Goal: Use online tool/utility: Utilize a website feature to perform a specific function

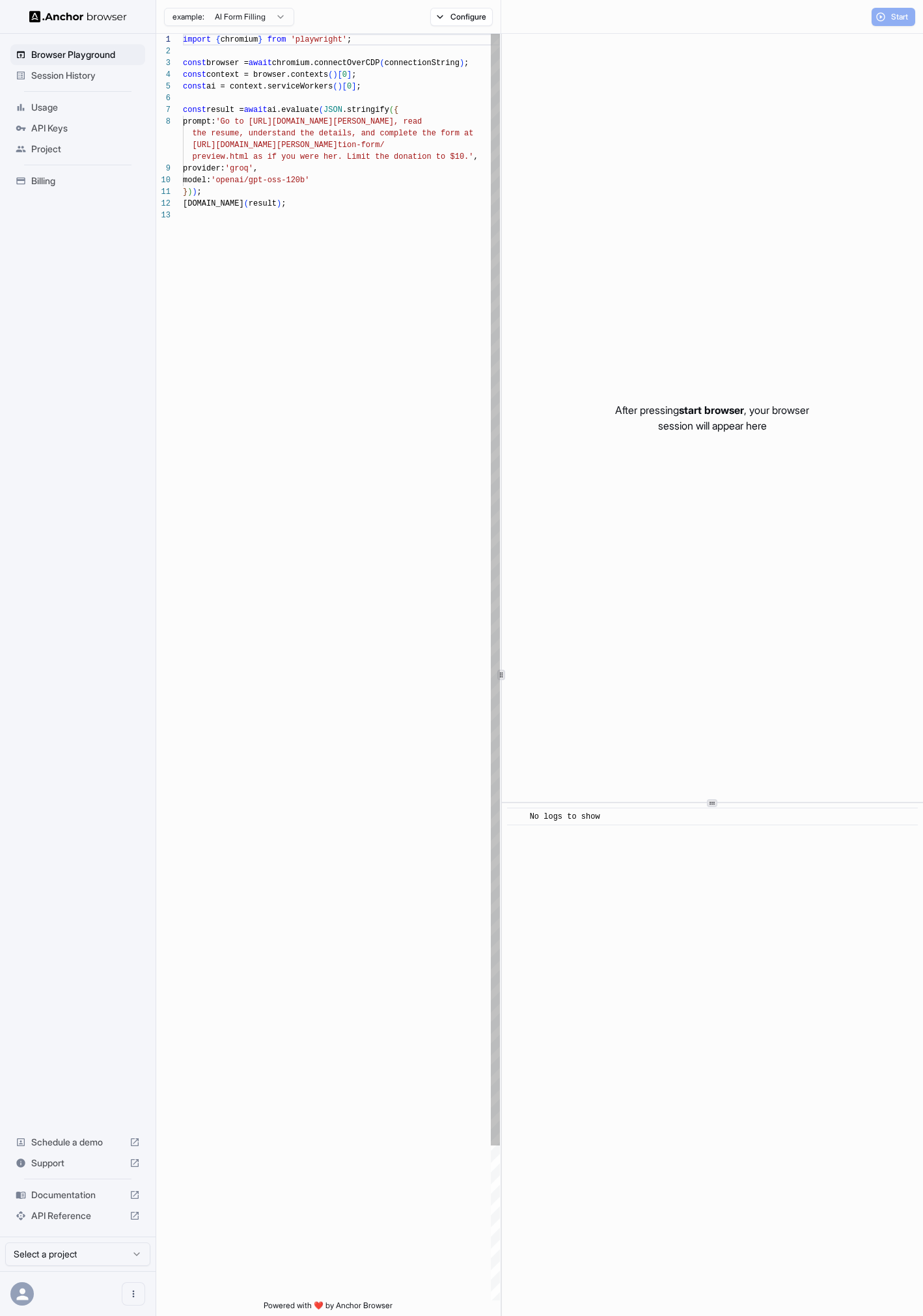
scroll to position [82, 0]
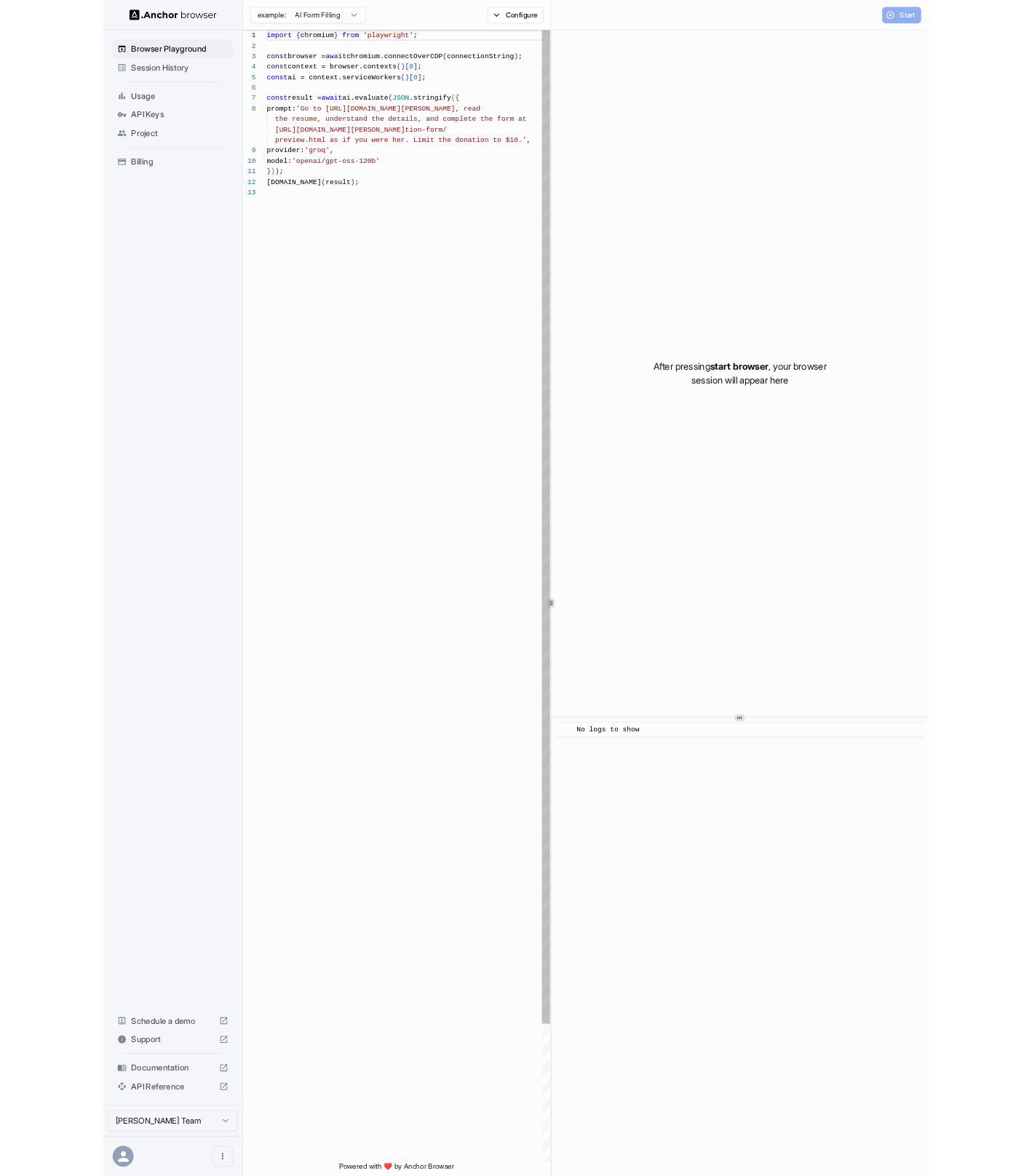
scroll to position [92, 0]
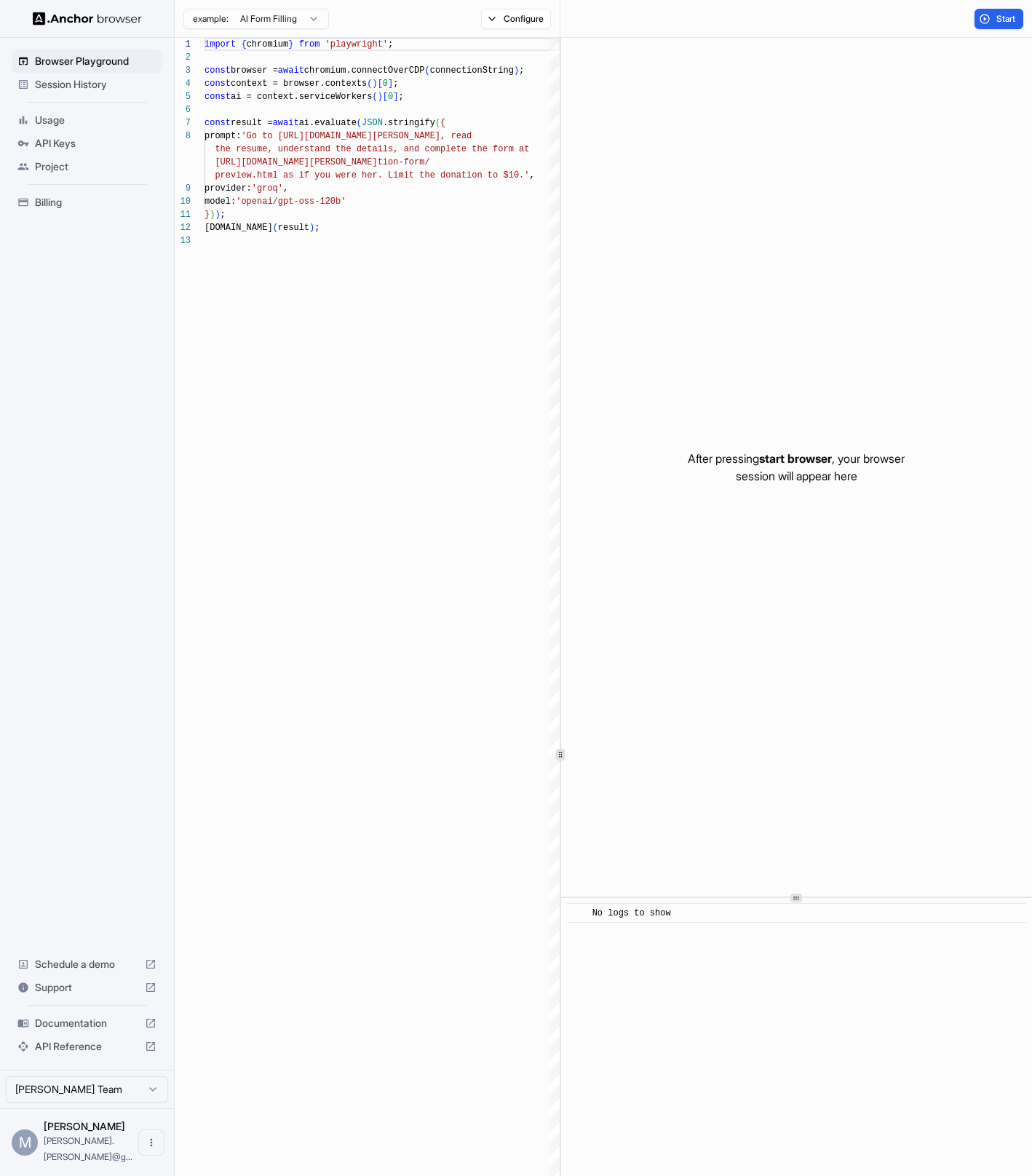
click at [49, 206] on span "Billing" at bounding box center [96, 202] width 121 height 15
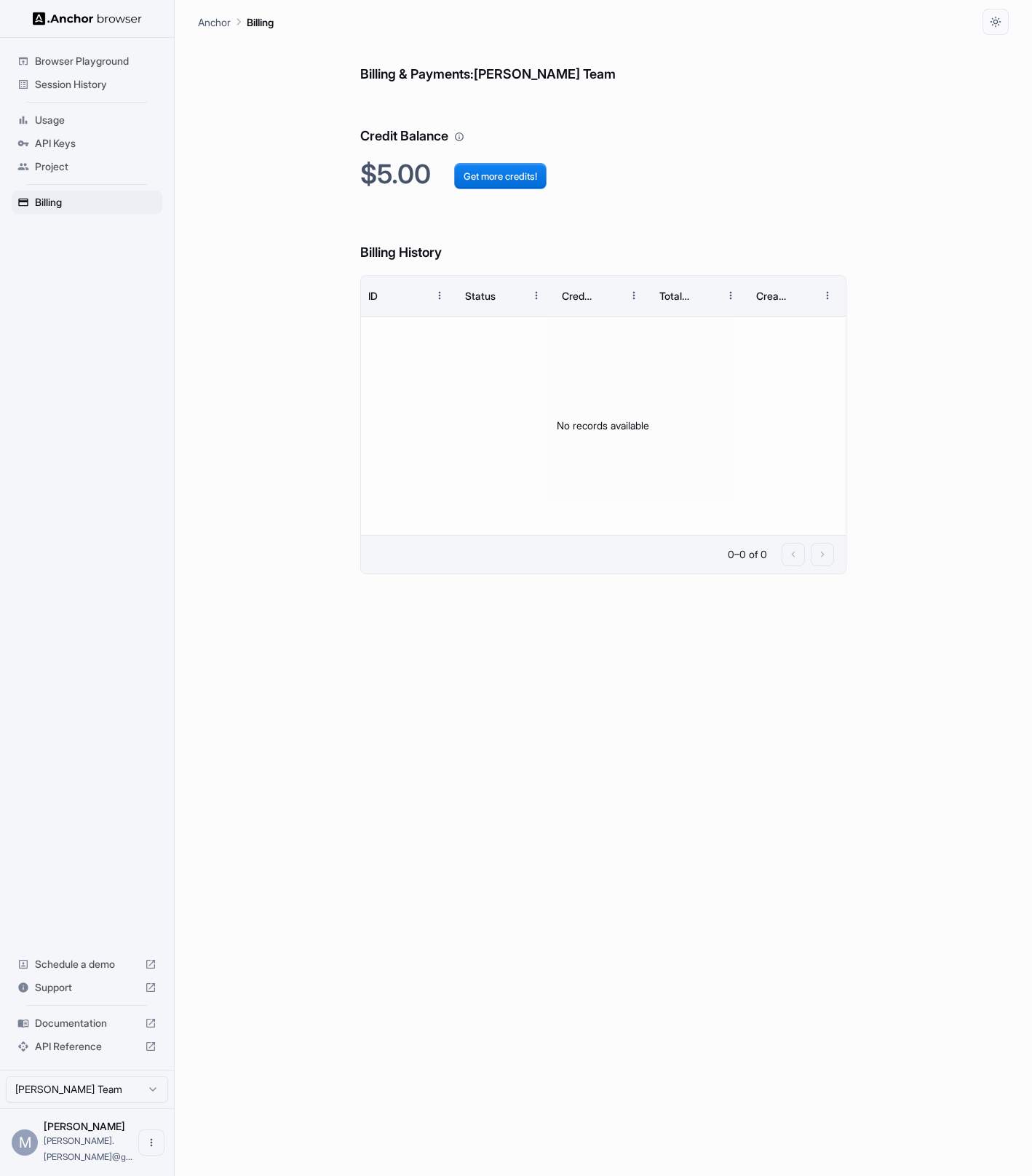
click at [80, 61] on span "Browser Playground" at bounding box center [96, 61] width 121 height 15
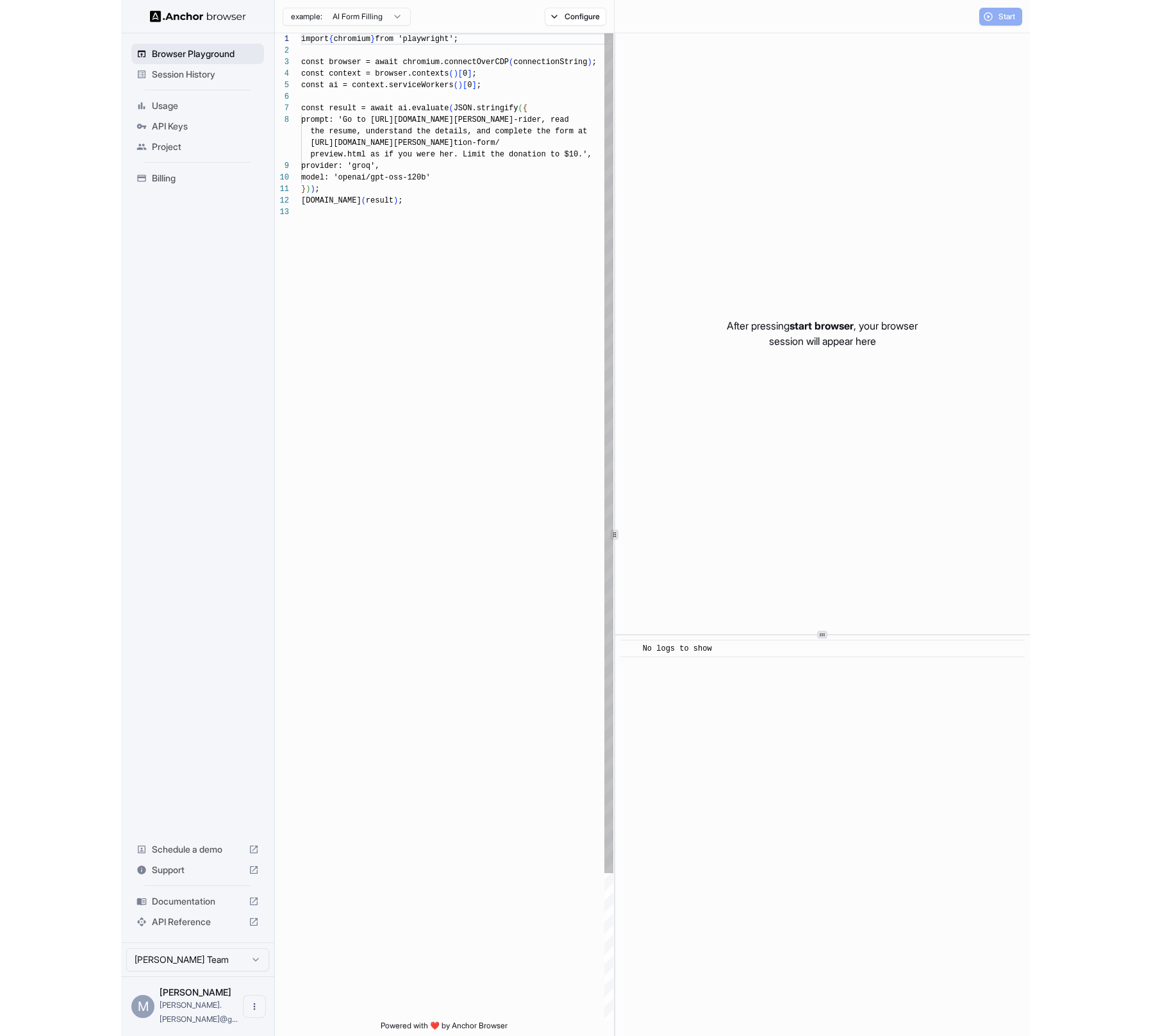
scroll to position [81, 0]
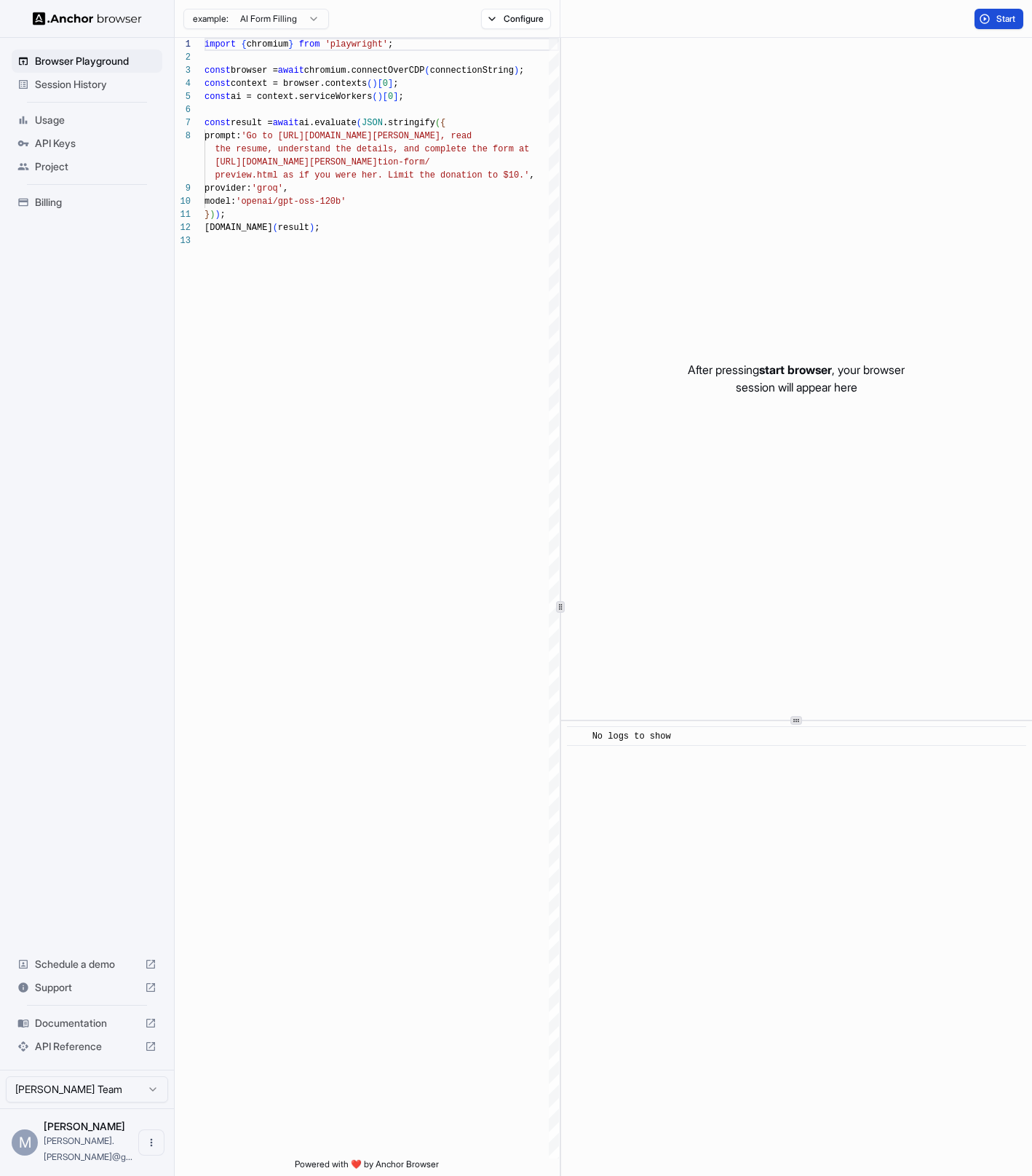
click at [987, 17] on button "Start" at bounding box center [999, 19] width 49 height 21
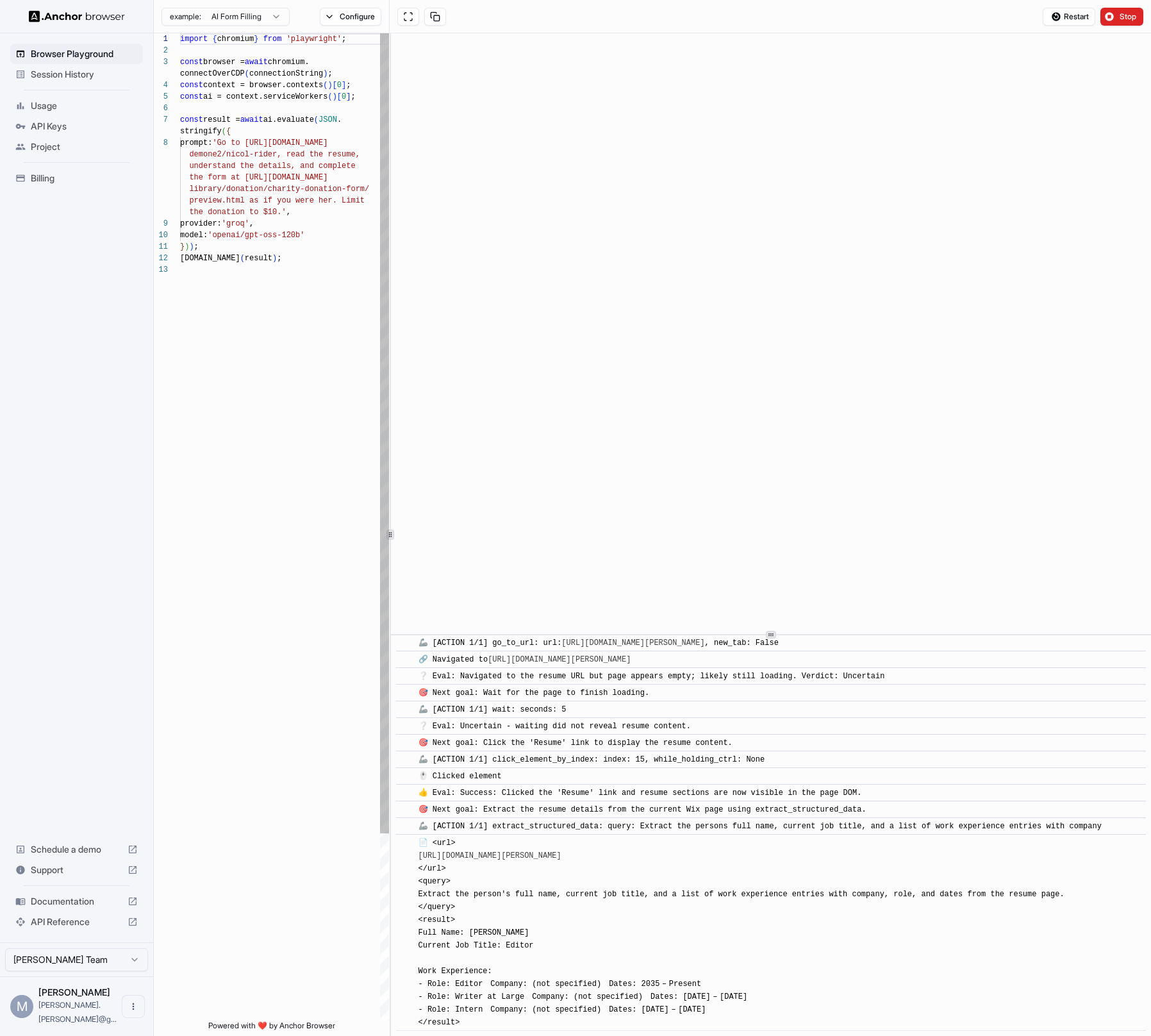
scroll to position [118, 0]
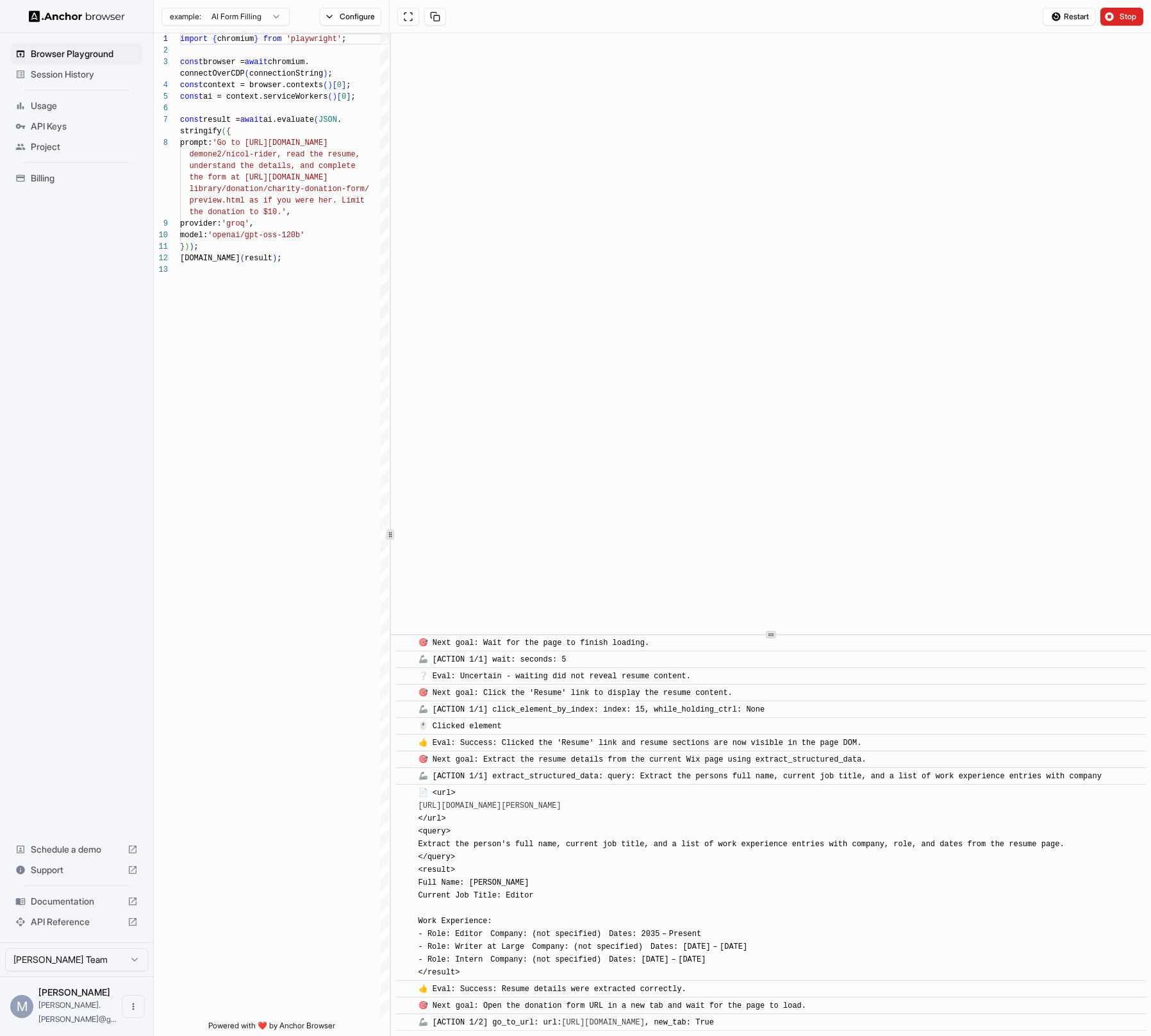
click at [390, 547] on div at bounding box center [390, 535] width 1 height 1002
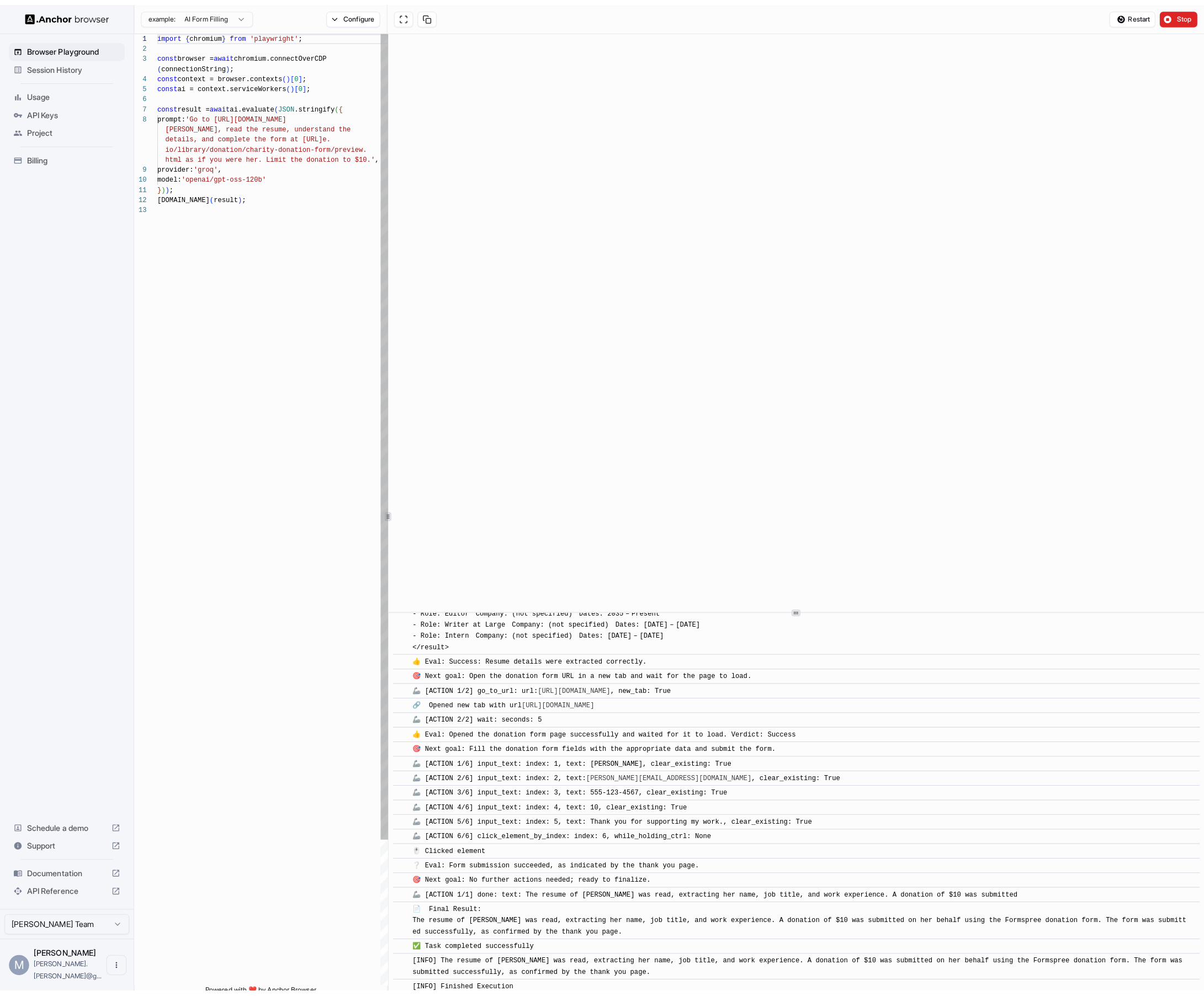
scroll to position [352, 0]
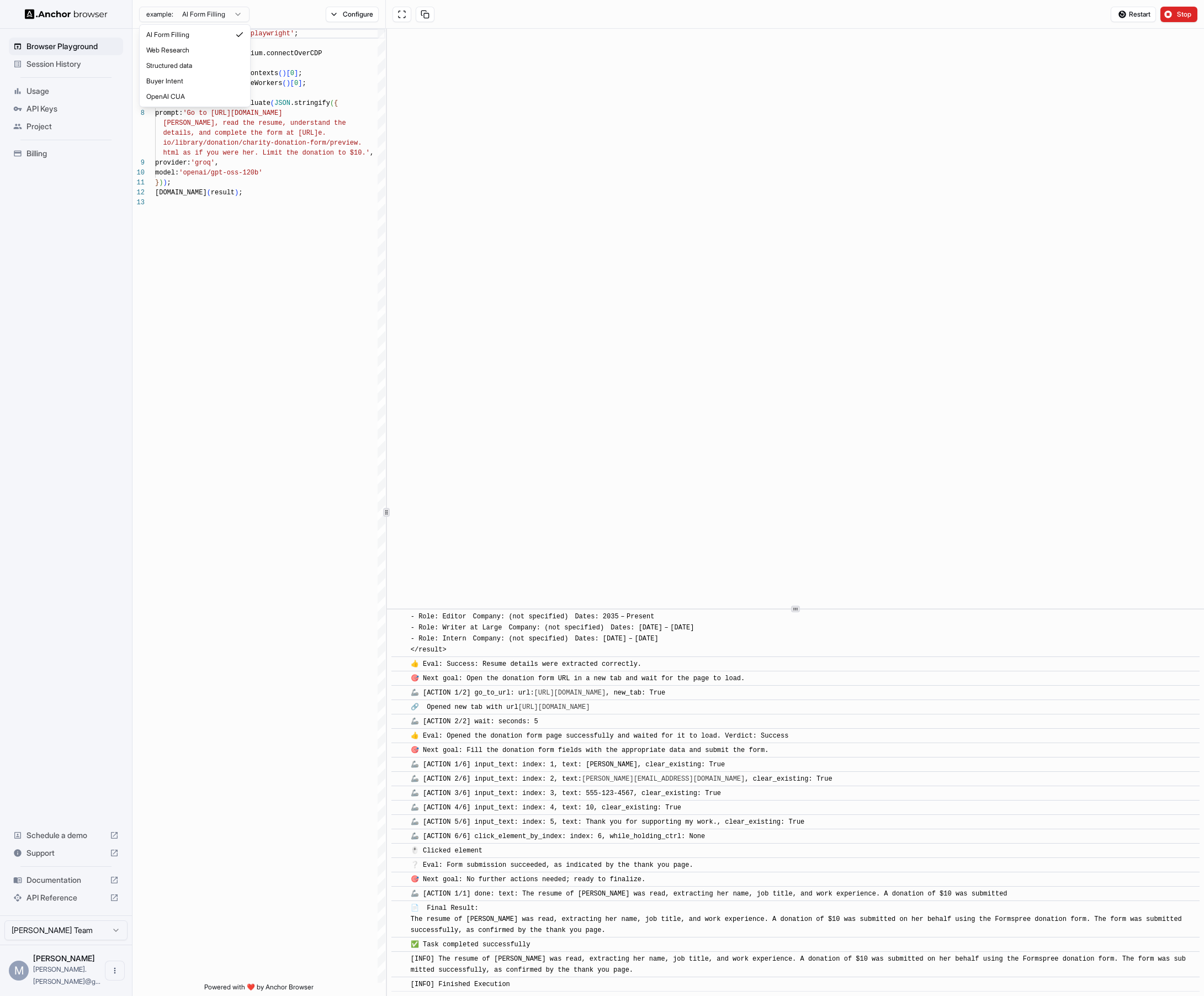
click at [224, 13] on html "Browser Playground Session History Usage API Keys Project Billing Schedule a de…" at bounding box center [602, 498] width 1204 height 996
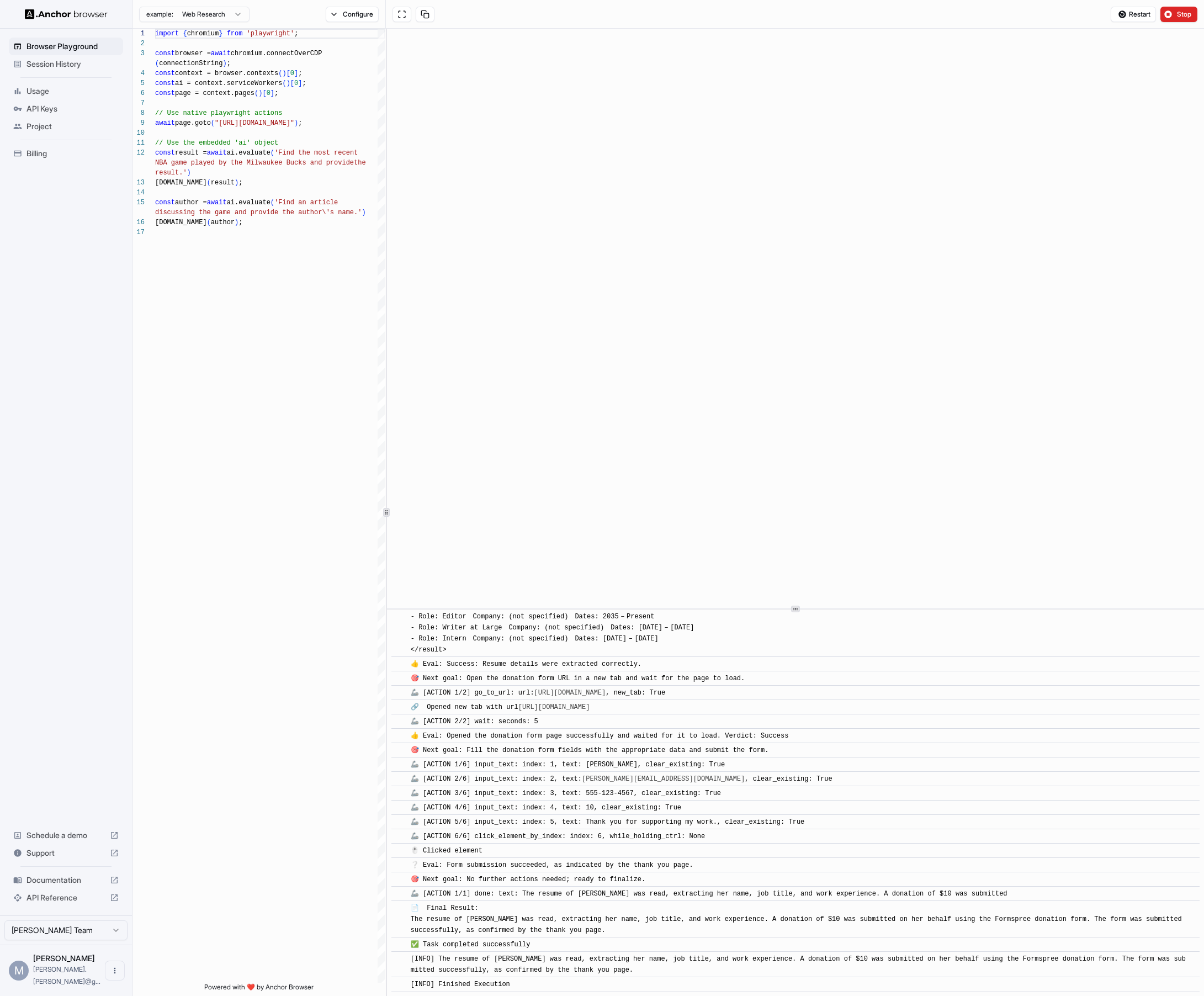
click at [230, 17] on html "Browser Playground Session History Usage API Keys Project Billing Schedule a de…" at bounding box center [602, 498] width 1204 height 996
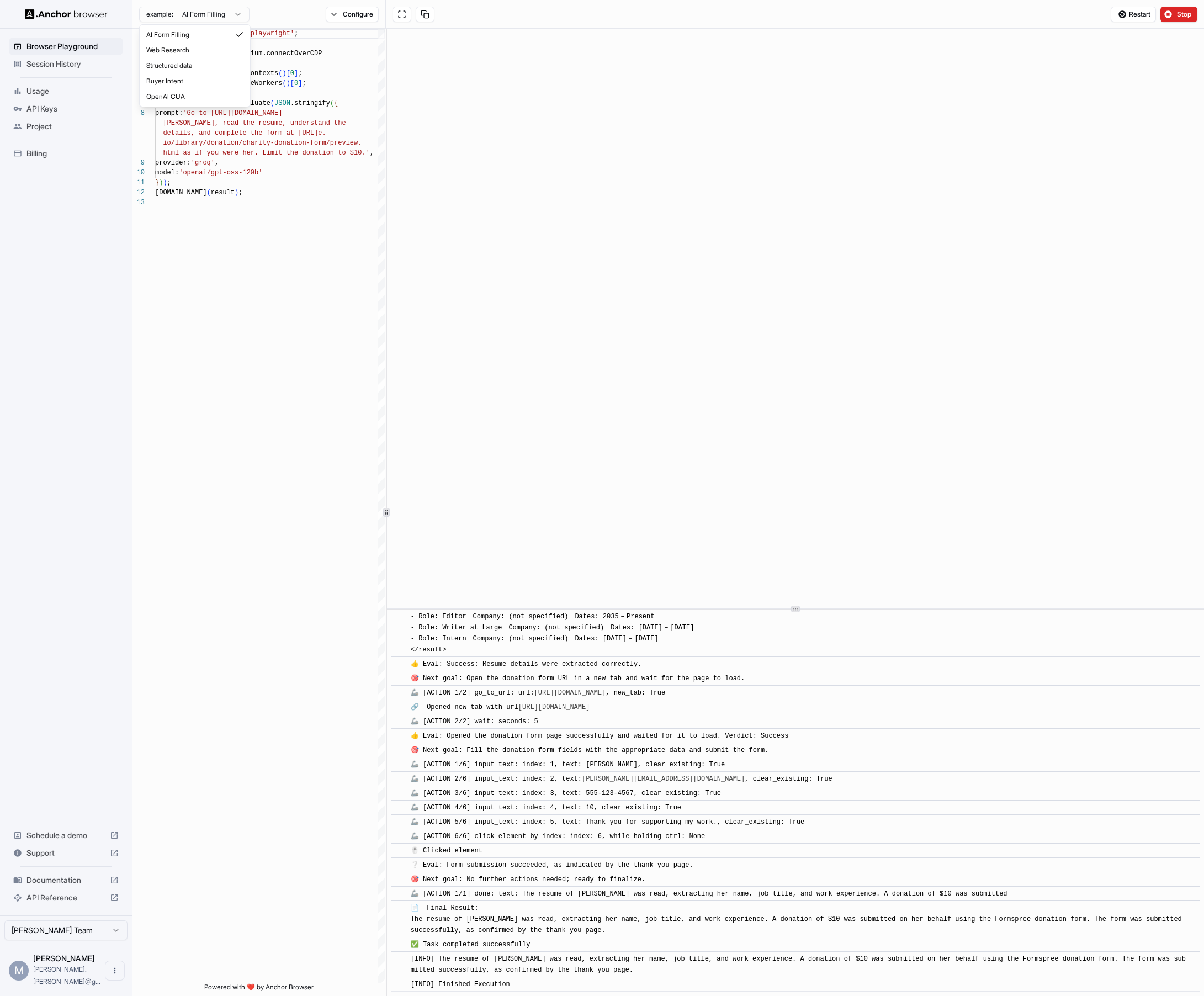
click at [225, 18] on html "Browser Playground Session History Usage API Keys Project Billing Schedule a de…" at bounding box center [602, 498] width 1204 height 996
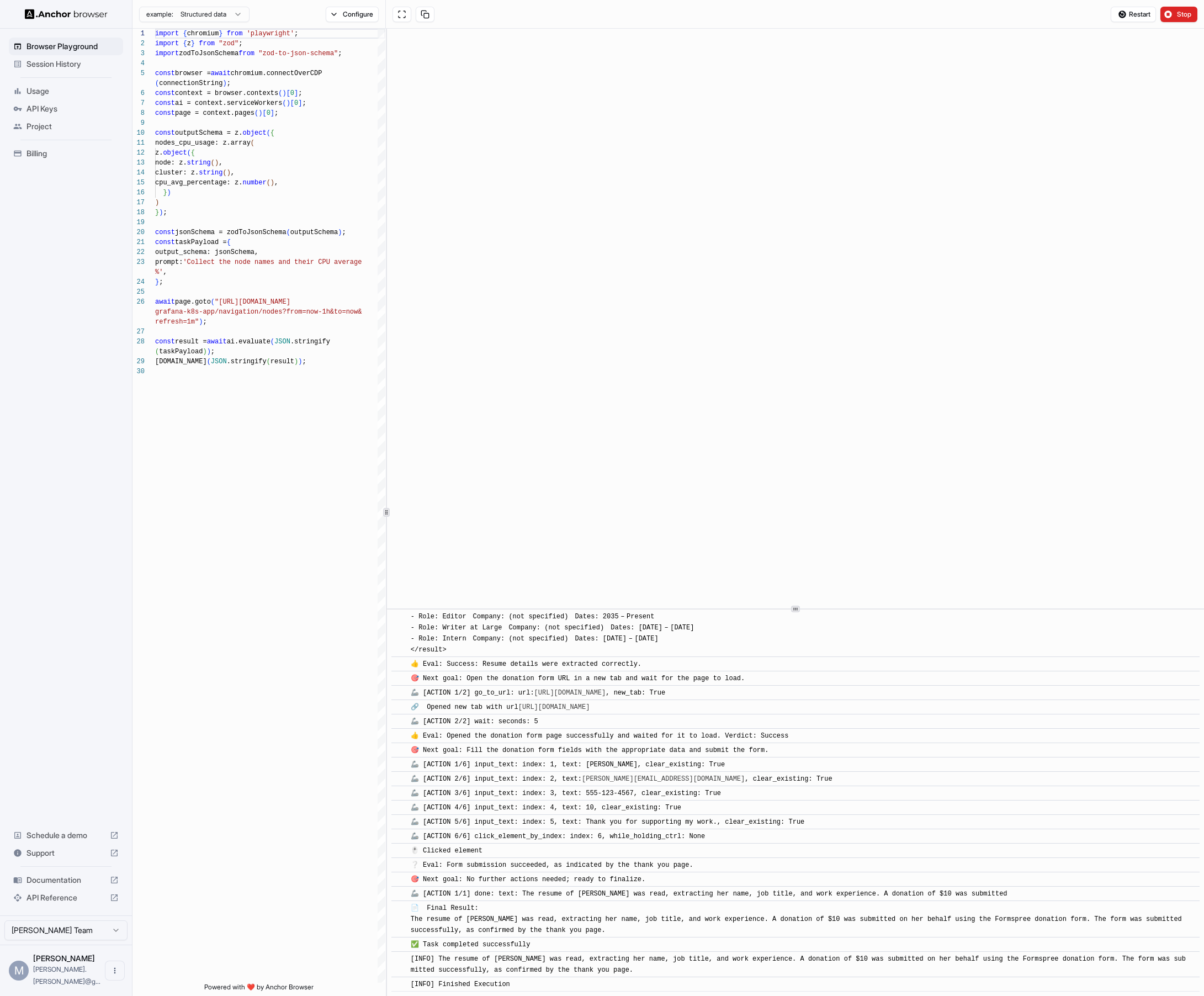
click at [242, 13] on html "Browser Playground Session History Usage API Keys Project Billing Schedule a de…" at bounding box center [602, 498] width 1204 height 996
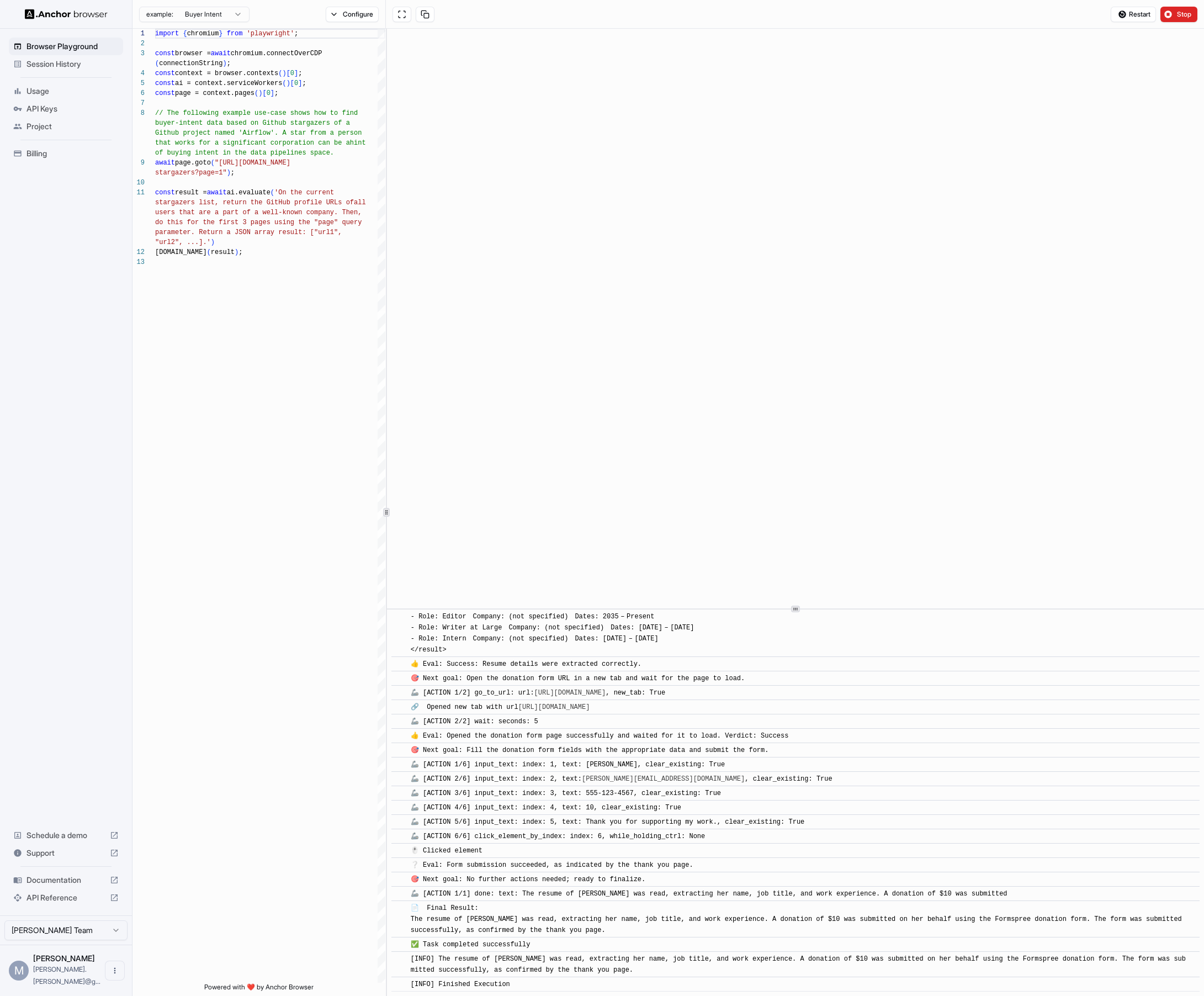
type textarea "**********"
click at [46, 154] on span "Billing" at bounding box center [73, 153] width 92 height 11
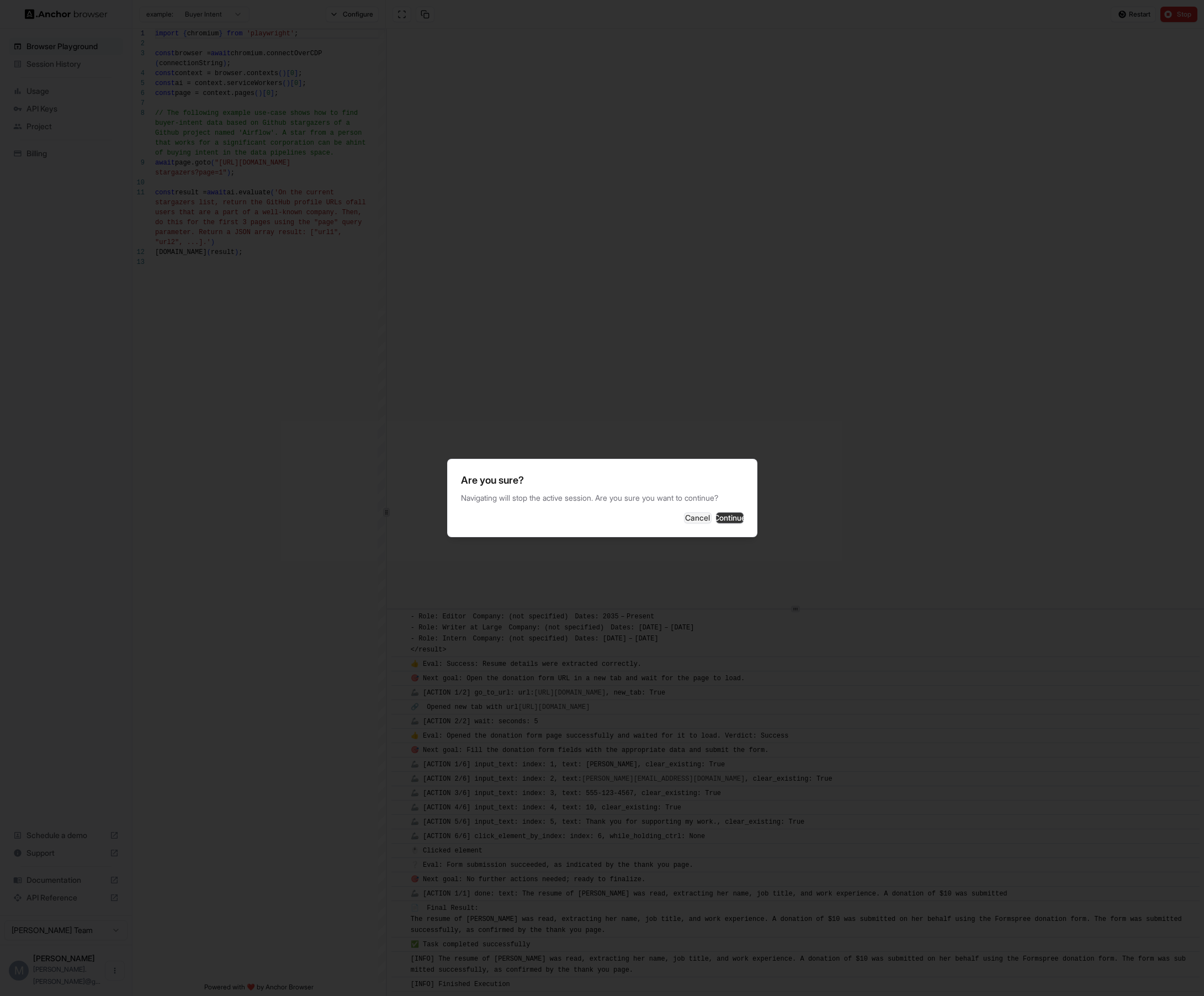
click at [729, 521] on button "Continue" at bounding box center [730, 517] width 27 height 11
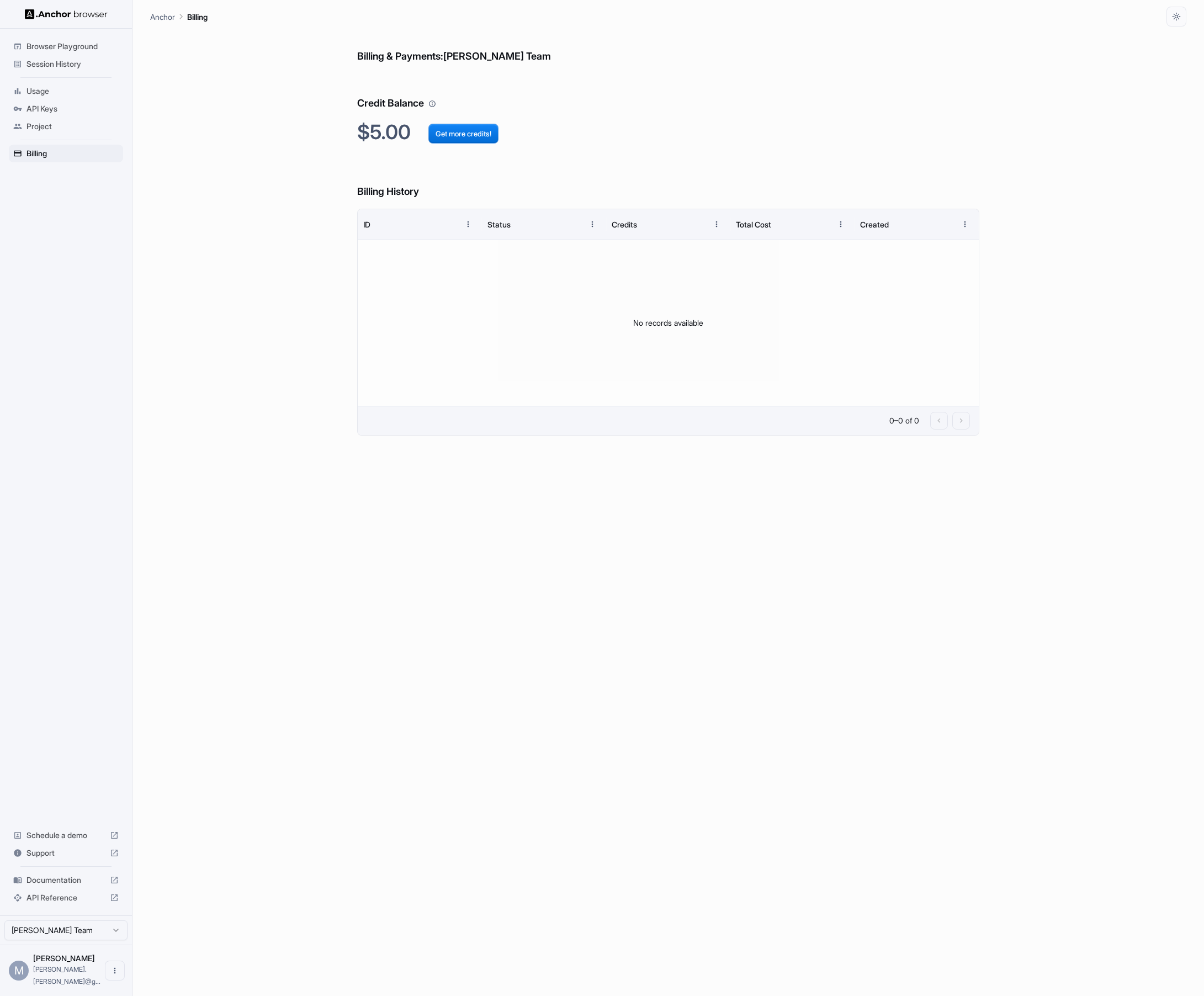
click at [77, 50] on span "Browser Playground" at bounding box center [73, 46] width 92 height 11
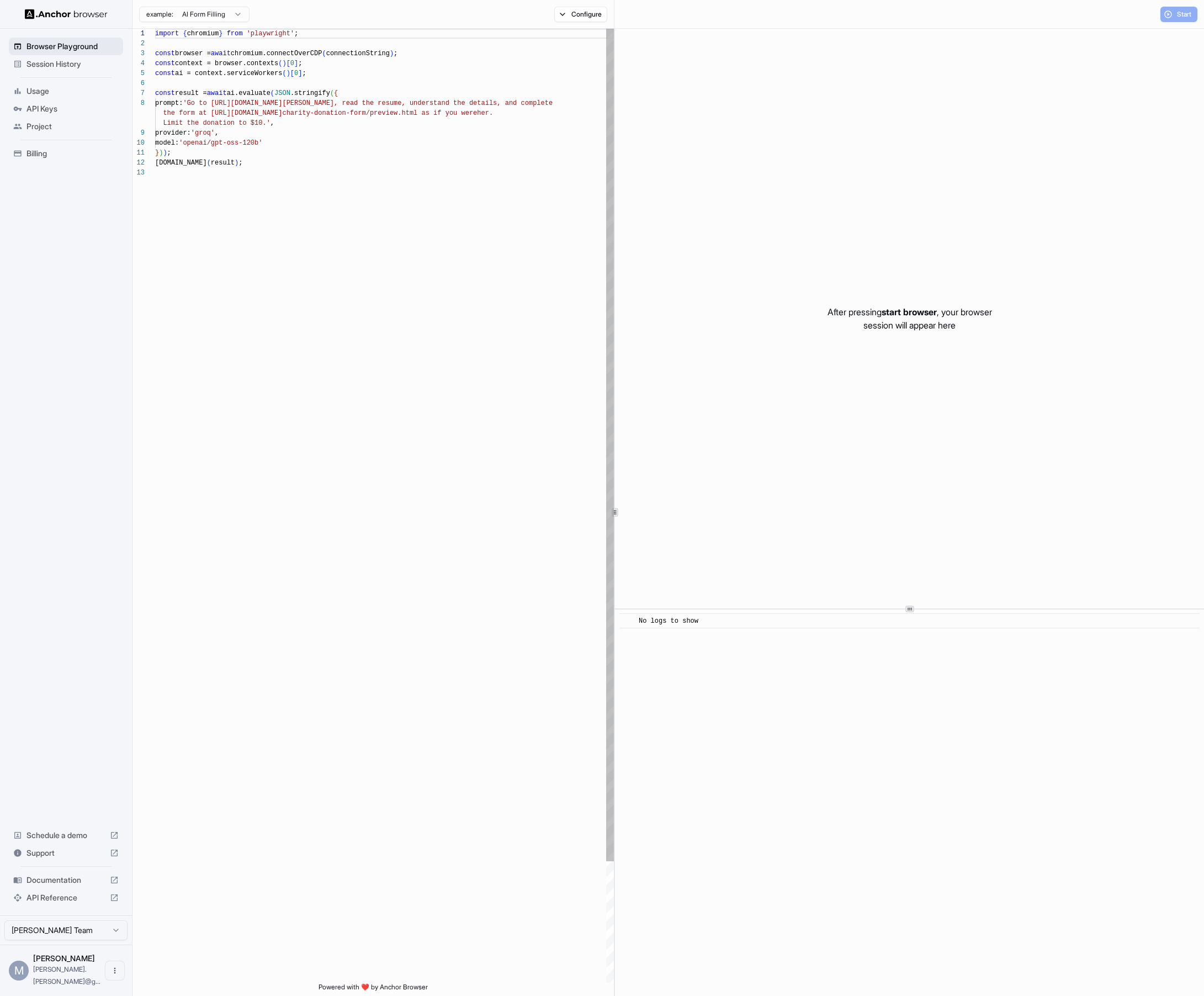
scroll to position [80, 0]
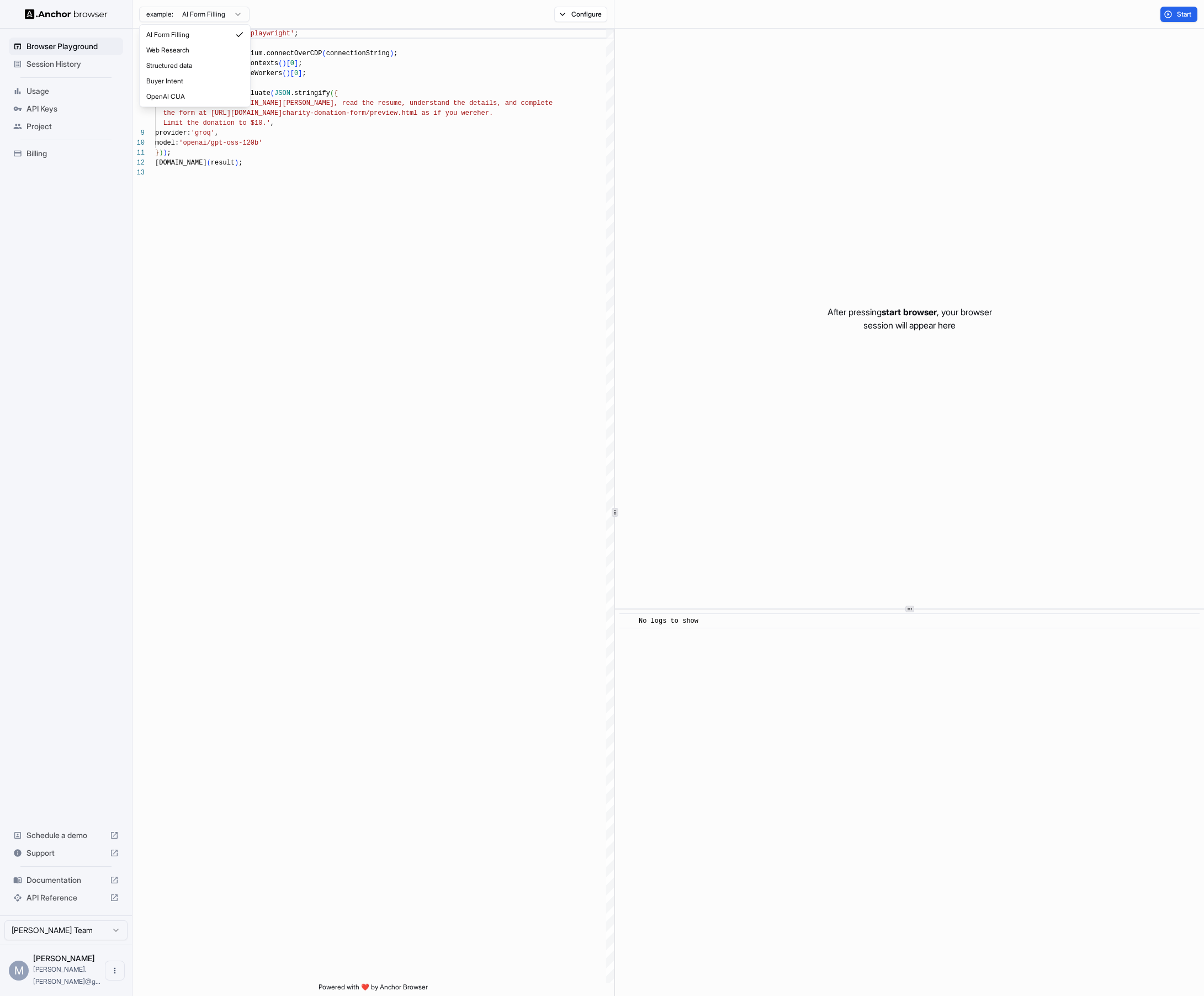
click at [233, 13] on html "Browser Playground Session History Usage API Keys Project Billing Schedule a de…" at bounding box center [602, 498] width 1204 height 996
type textarea "**********"
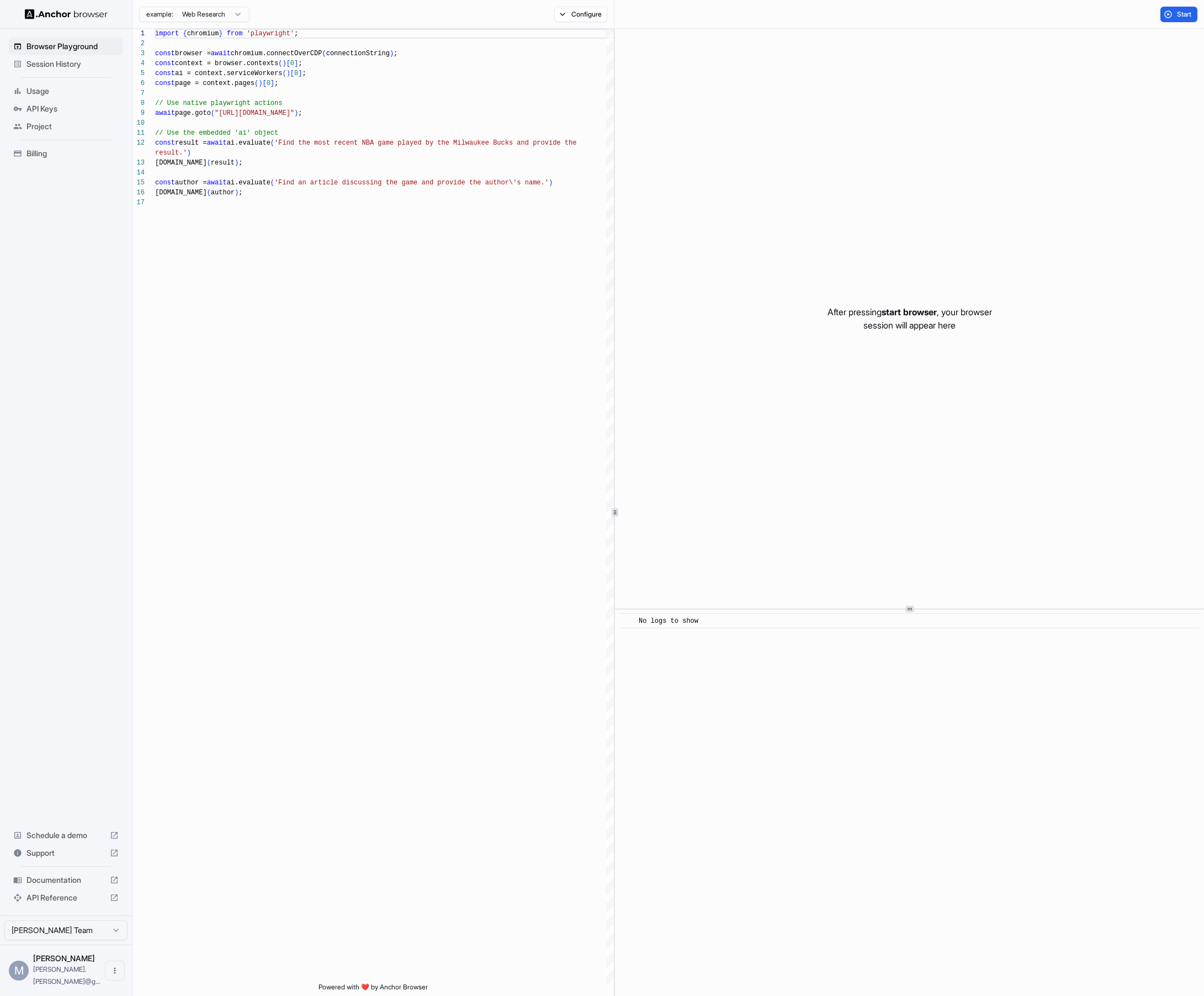
click at [783, 263] on div "After pressing start browser , your browser session will appear here" at bounding box center [910, 319] width 589 height 580
click at [581, 19] on button "Configure" at bounding box center [581, 14] width 54 height 16
click at [722, 84] on button "🇺🇸 US" at bounding box center [709, 87] width 44 height 16
click at [713, 65] on div "CAPTCHA solver" at bounding box center [659, 65] width 193 height 12
click at [697, 111] on button "Select Profile..." at bounding box center [701, 111] width 111 height 16
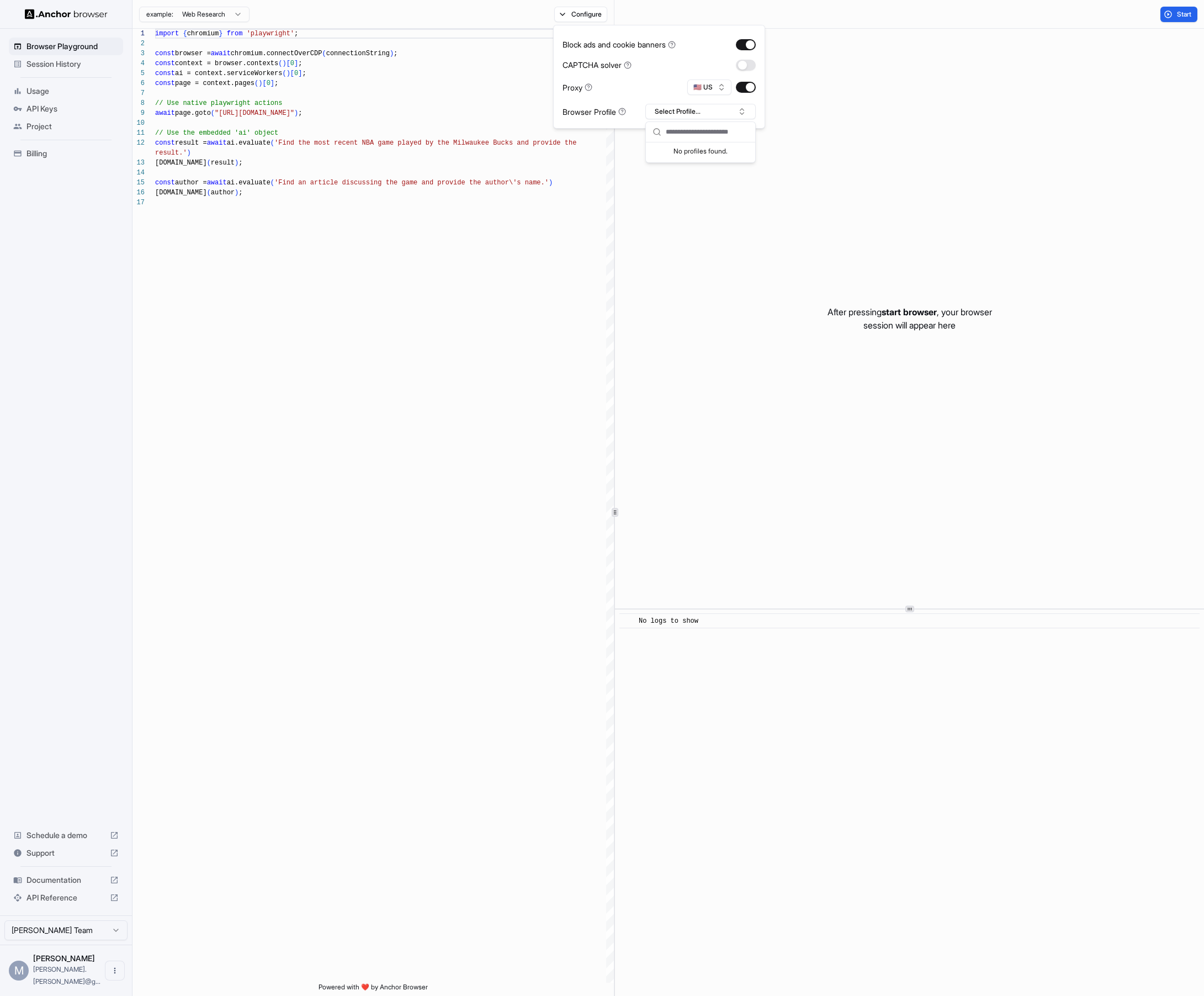
click at [637, 93] on div "Proxy 🇺🇸 US" at bounding box center [659, 87] width 193 height 16
click at [581, 13] on button "Configure" at bounding box center [581, 14] width 54 height 16
click at [783, 16] on button "Start" at bounding box center [1179, 14] width 37 height 16
click at [783, 407] on div "After pressing start browser , your browser session will appear here" at bounding box center [910, 319] width 589 height 580
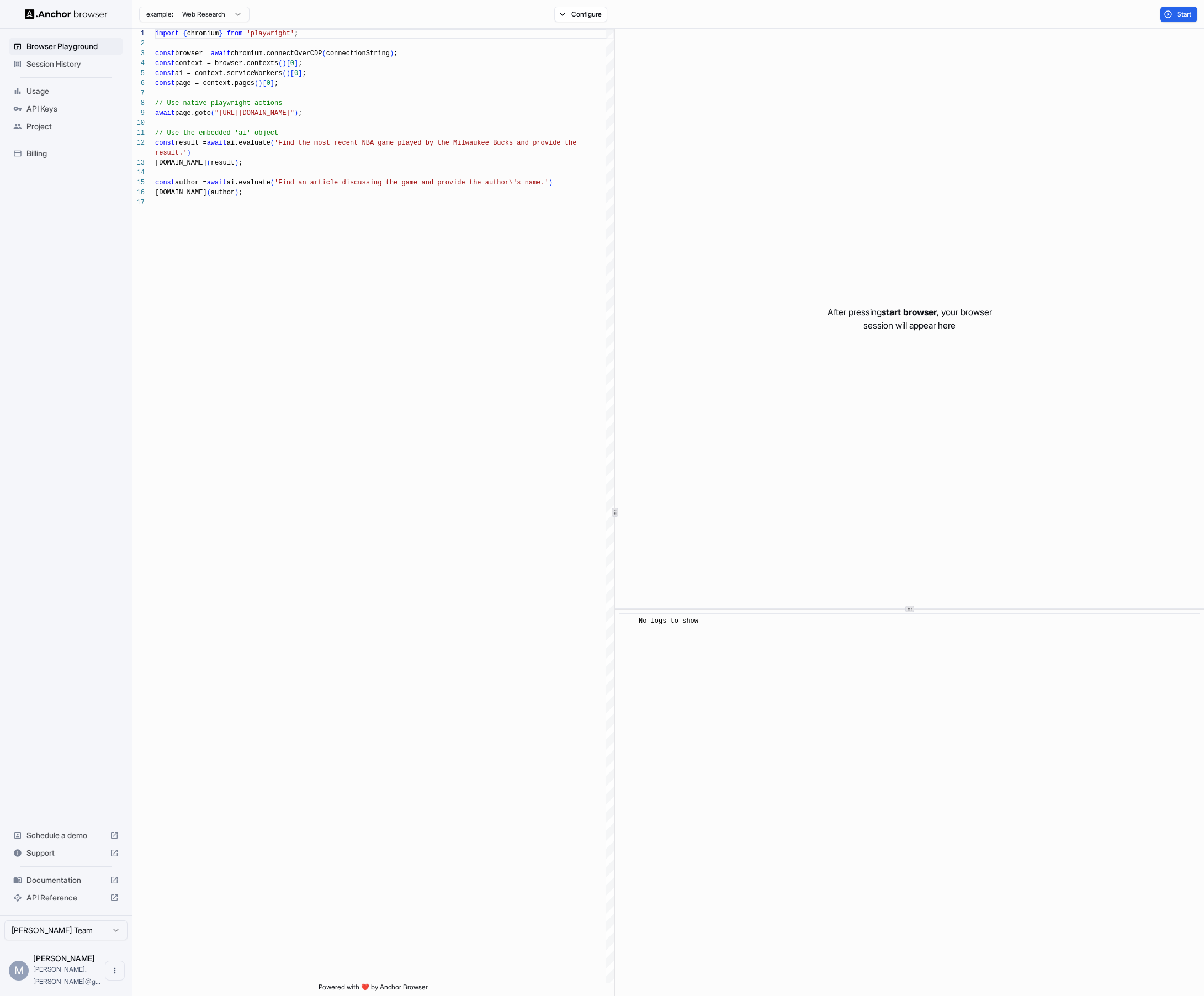
click at [43, 157] on span "Billing" at bounding box center [73, 153] width 92 height 11
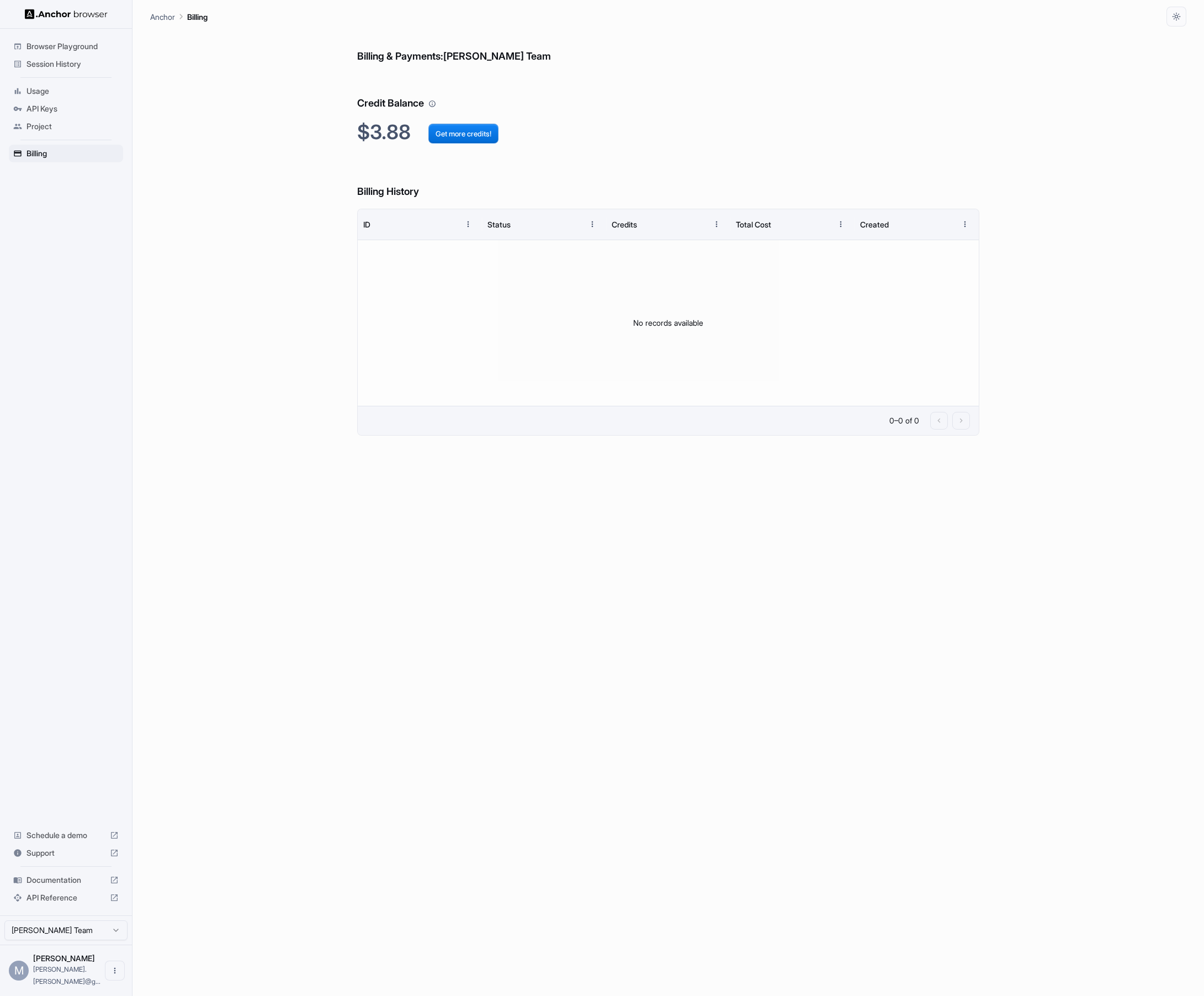
click at [67, 50] on span "Browser Playground" at bounding box center [73, 46] width 92 height 11
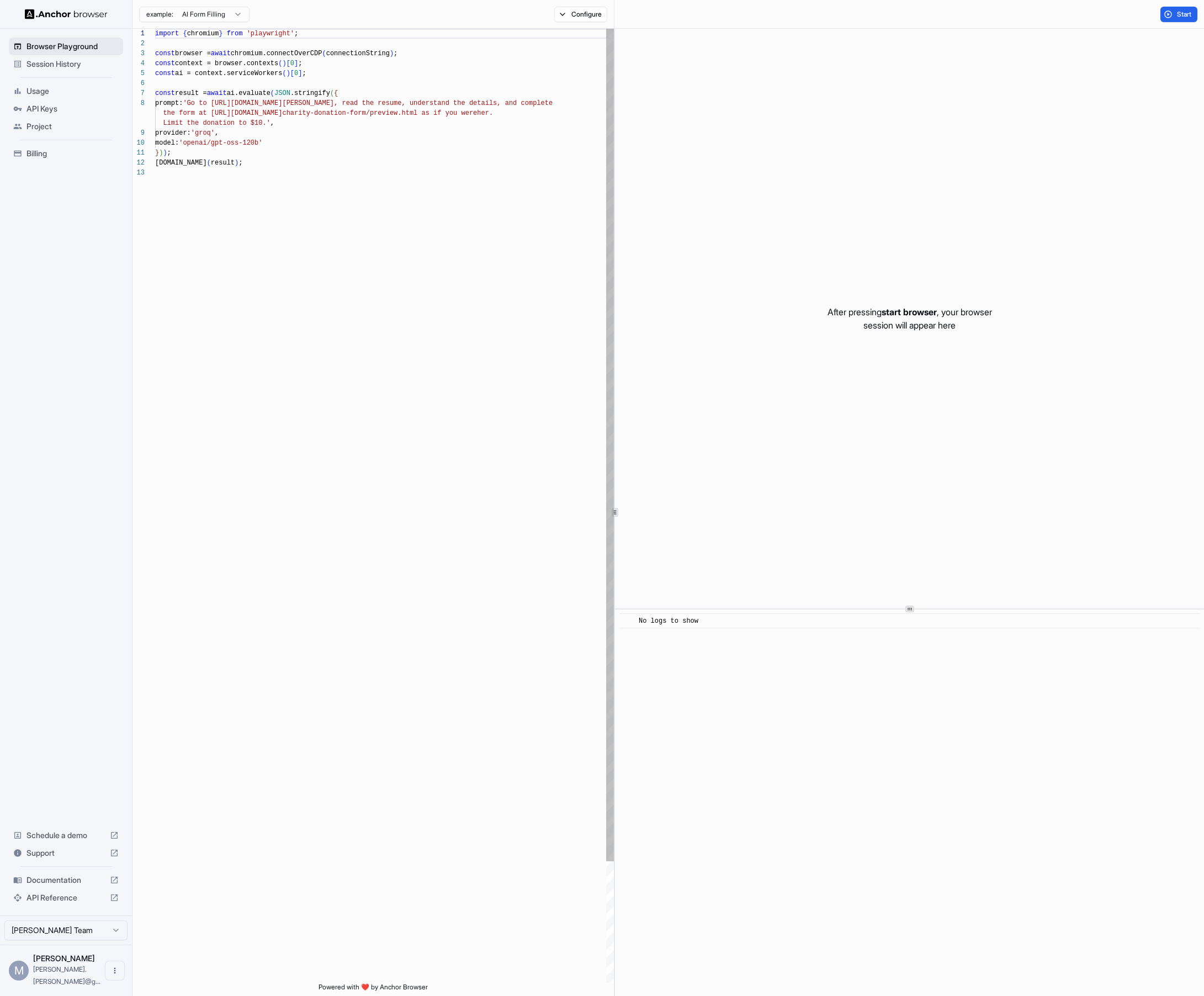
scroll to position [80, 0]
click at [236, 14] on html "Browser Playground Session History Usage API Keys Project Billing Schedule a de…" at bounding box center [602, 498] width 1204 height 996
click at [572, 19] on button "Configure" at bounding box center [581, 14] width 54 height 16
click at [698, 116] on button "Select Profile..." at bounding box center [701, 111] width 111 height 16
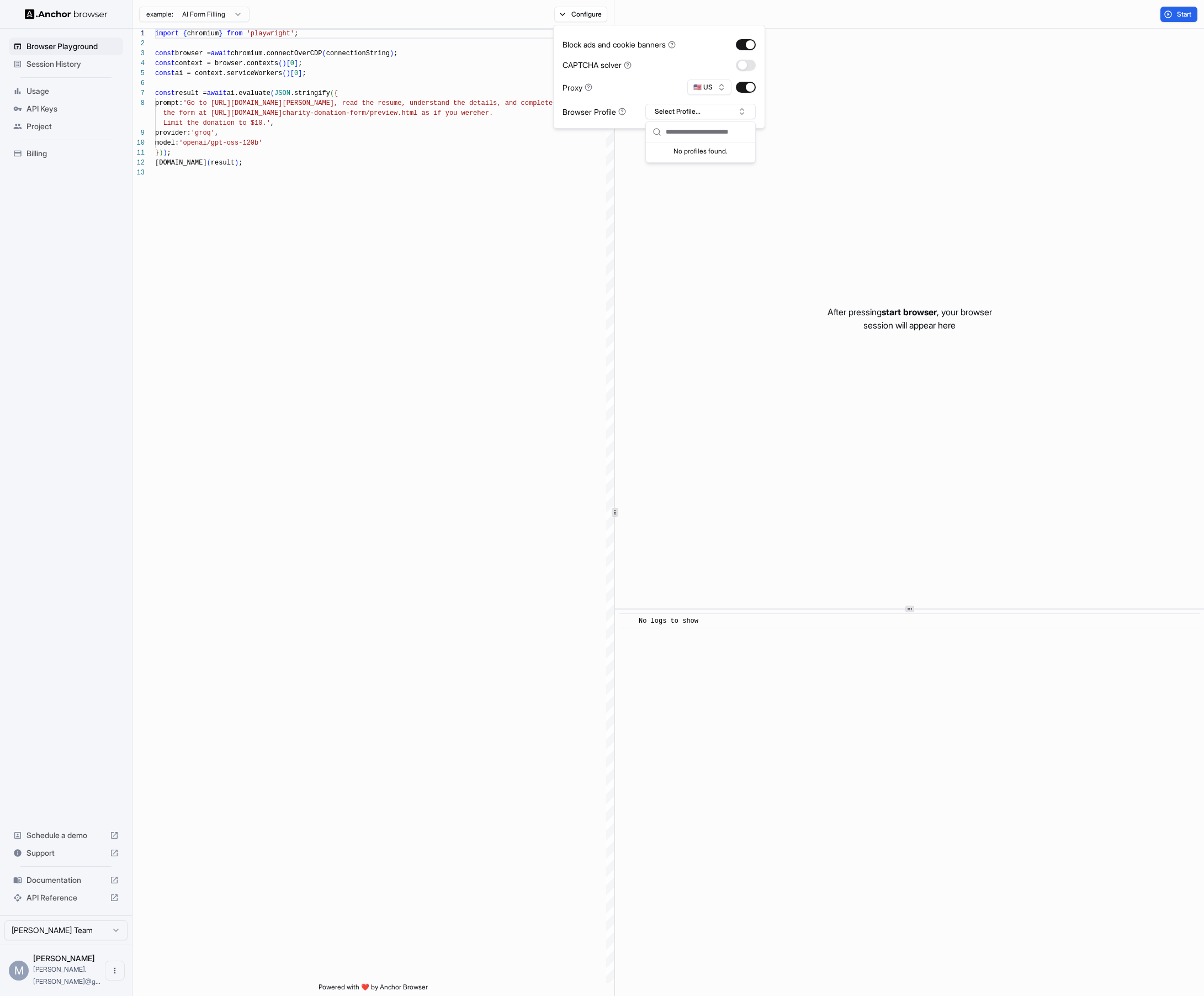
type textarea "**********"
click at [470, 210] on div "import { chromium } from 'playwright' ; const browser = await chromium.connectO…" at bounding box center [384, 575] width 459 height 1093
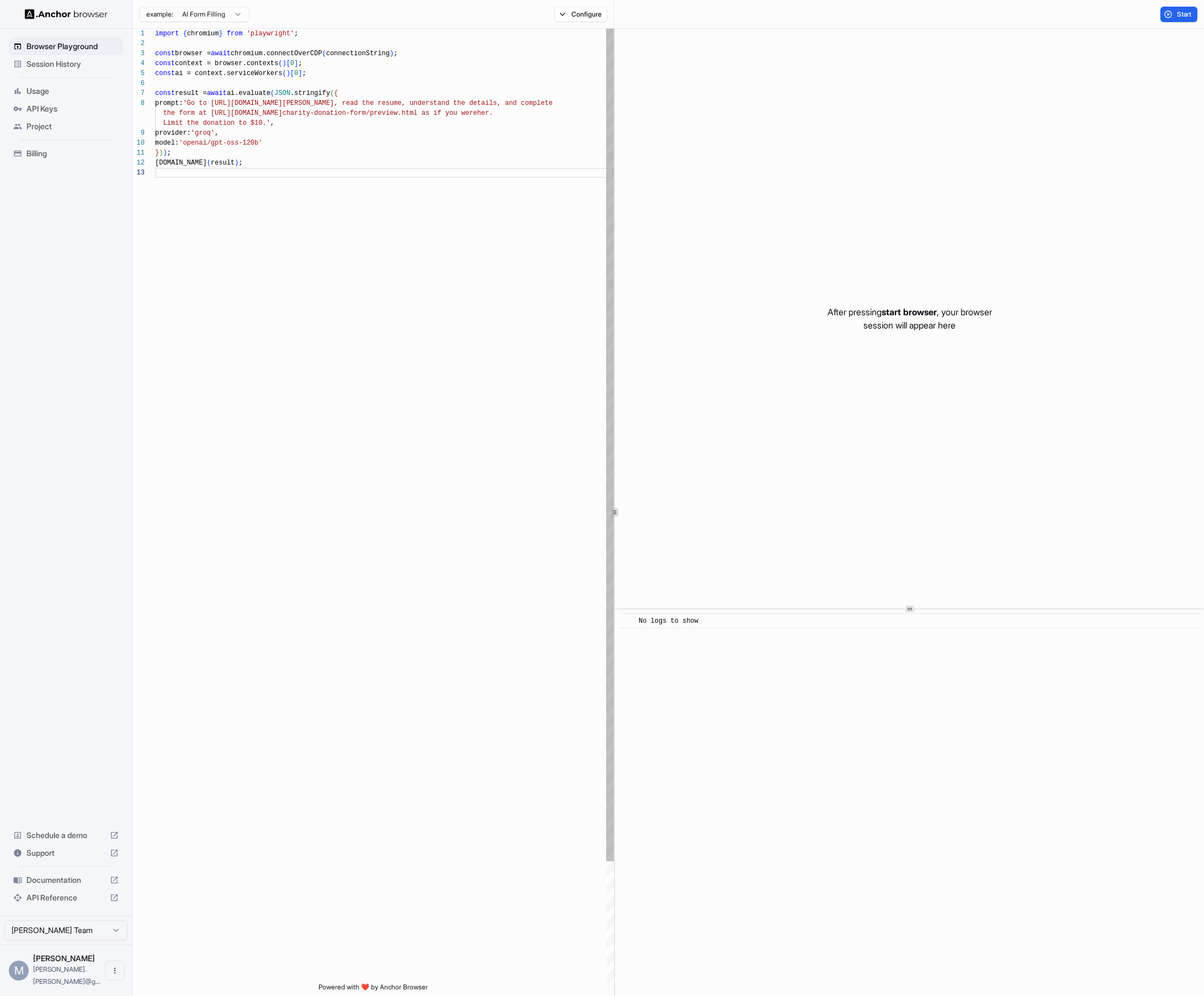
click at [384, 345] on div "import { chromium } from 'playwright' ; const browser = await chromium.connectO…" at bounding box center [384, 575] width 459 height 1093
click at [237, 14] on html "**********" at bounding box center [602, 498] width 1204 height 996
click at [583, 16] on button "Configure" at bounding box center [581, 14] width 54 height 16
click at [506, 16] on div "example: AI Form Filling Configure" at bounding box center [373, 14] width 482 height 29
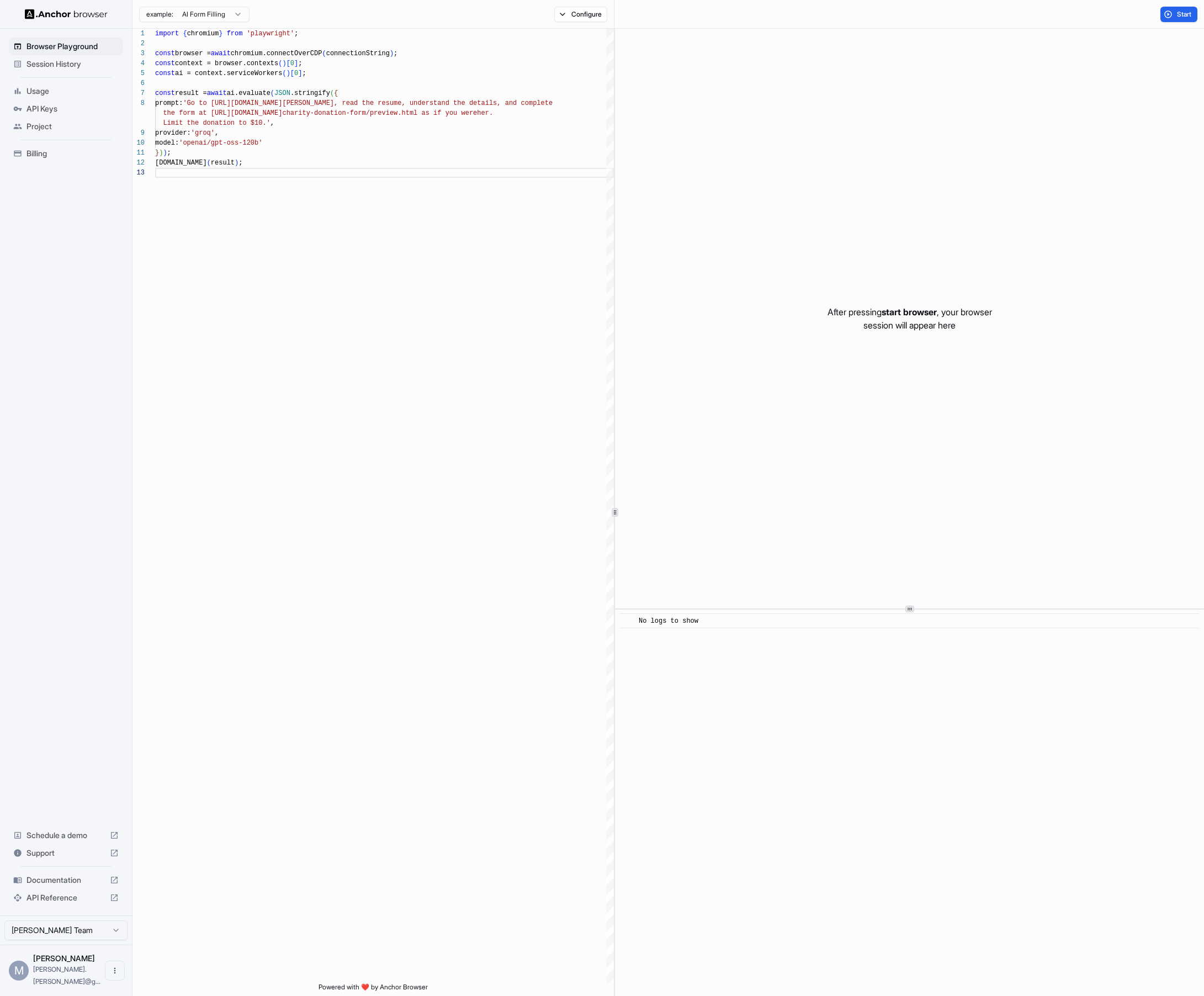
click at [72, 66] on span "Session History" at bounding box center [73, 64] width 92 height 11
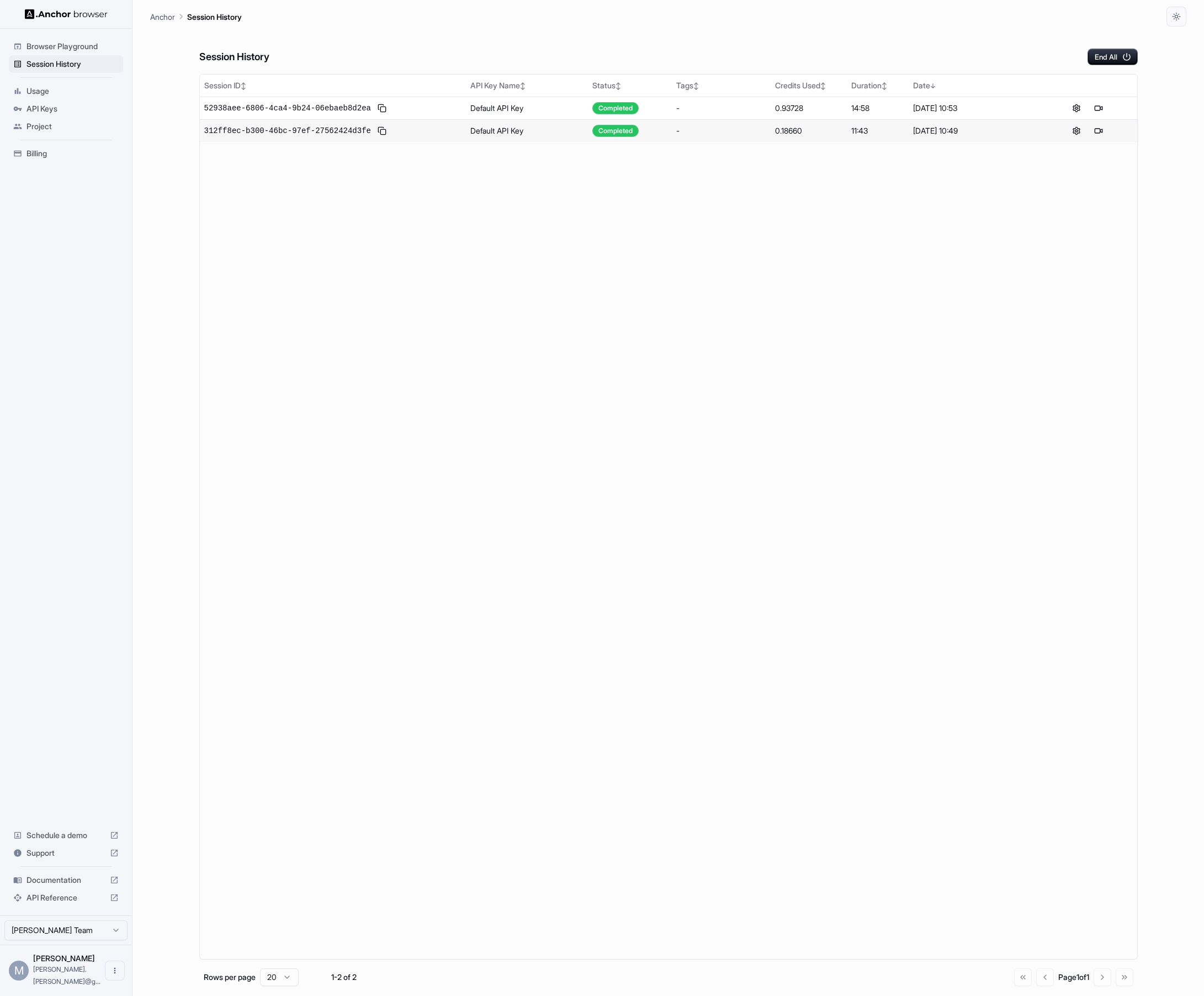
click at [549, 239] on div "Session ID ↕ API Key Name ↕ Status ↕ Tags ↕ Credits Used ↕ Duration ↕ Date ↓ 52…" at bounding box center [668, 517] width 939 height 886
click at [783, 19] on icon "button" at bounding box center [1177, 16] width 9 height 9
click at [783, 19] on div at bounding box center [602, 498] width 1204 height 996
click at [85, 45] on span "Browser Playground" at bounding box center [73, 46] width 92 height 11
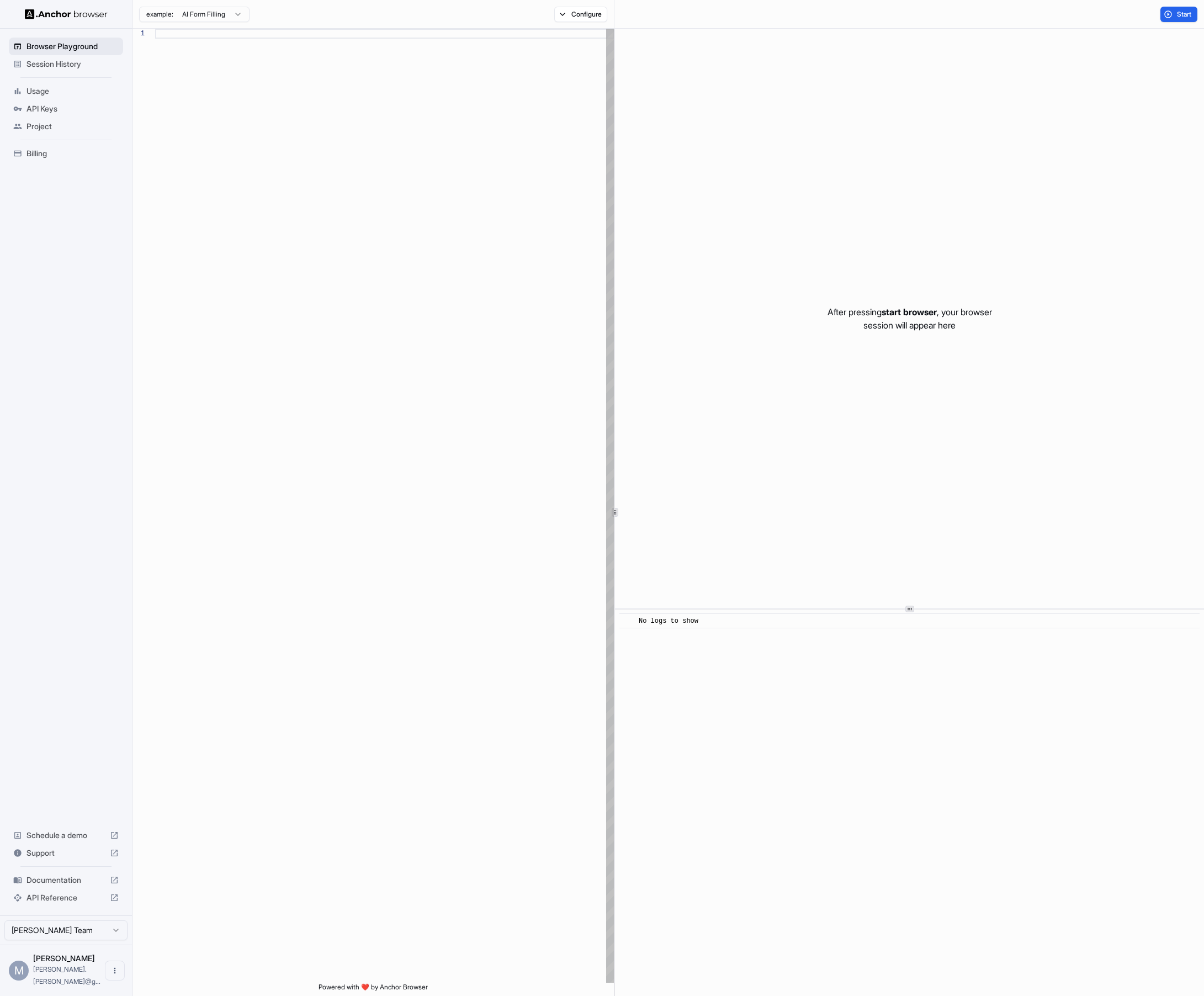
scroll to position [80, 0]
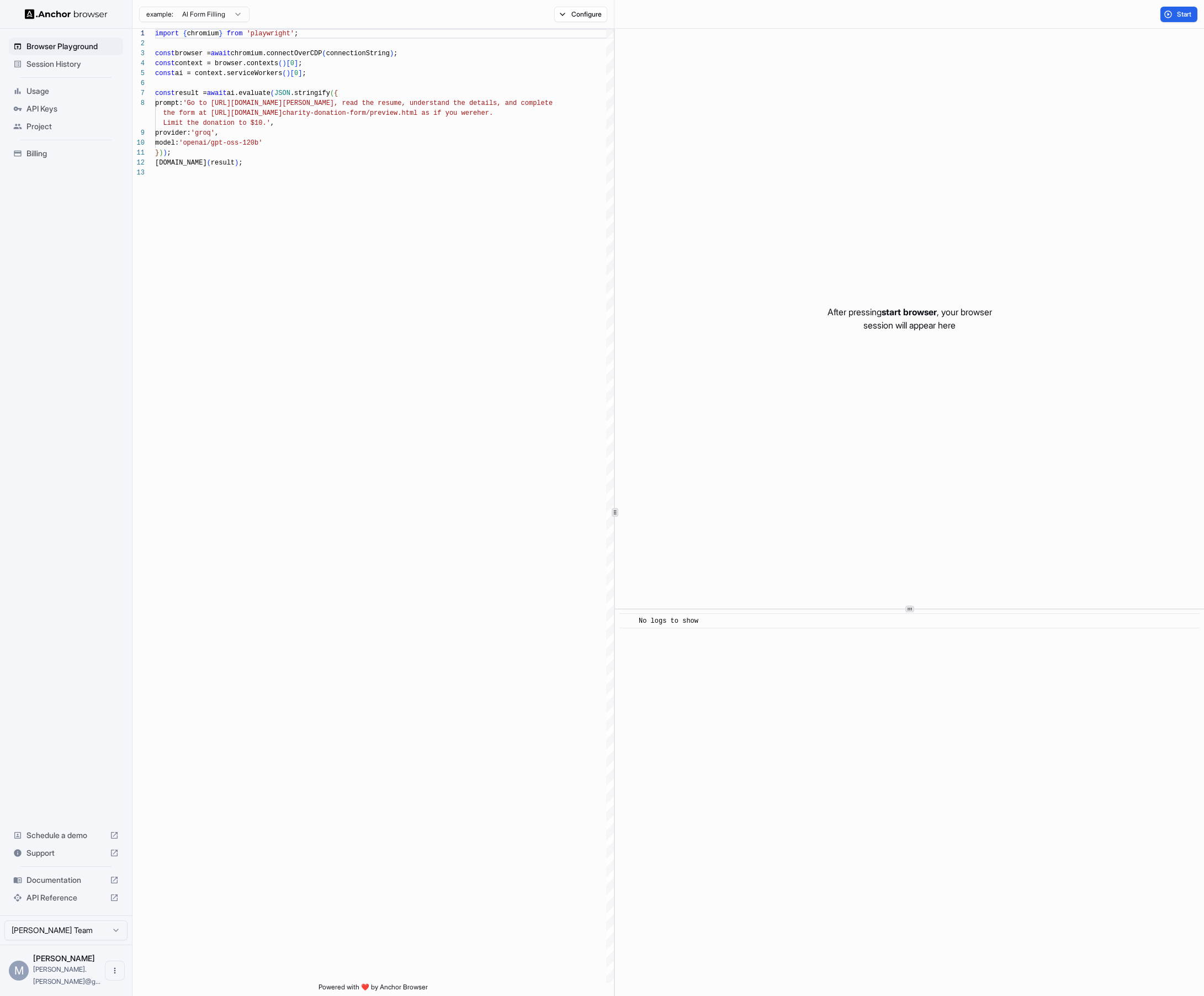
click at [45, 111] on span "API Keys" at bounding box center [73, 109] width 92 height 11
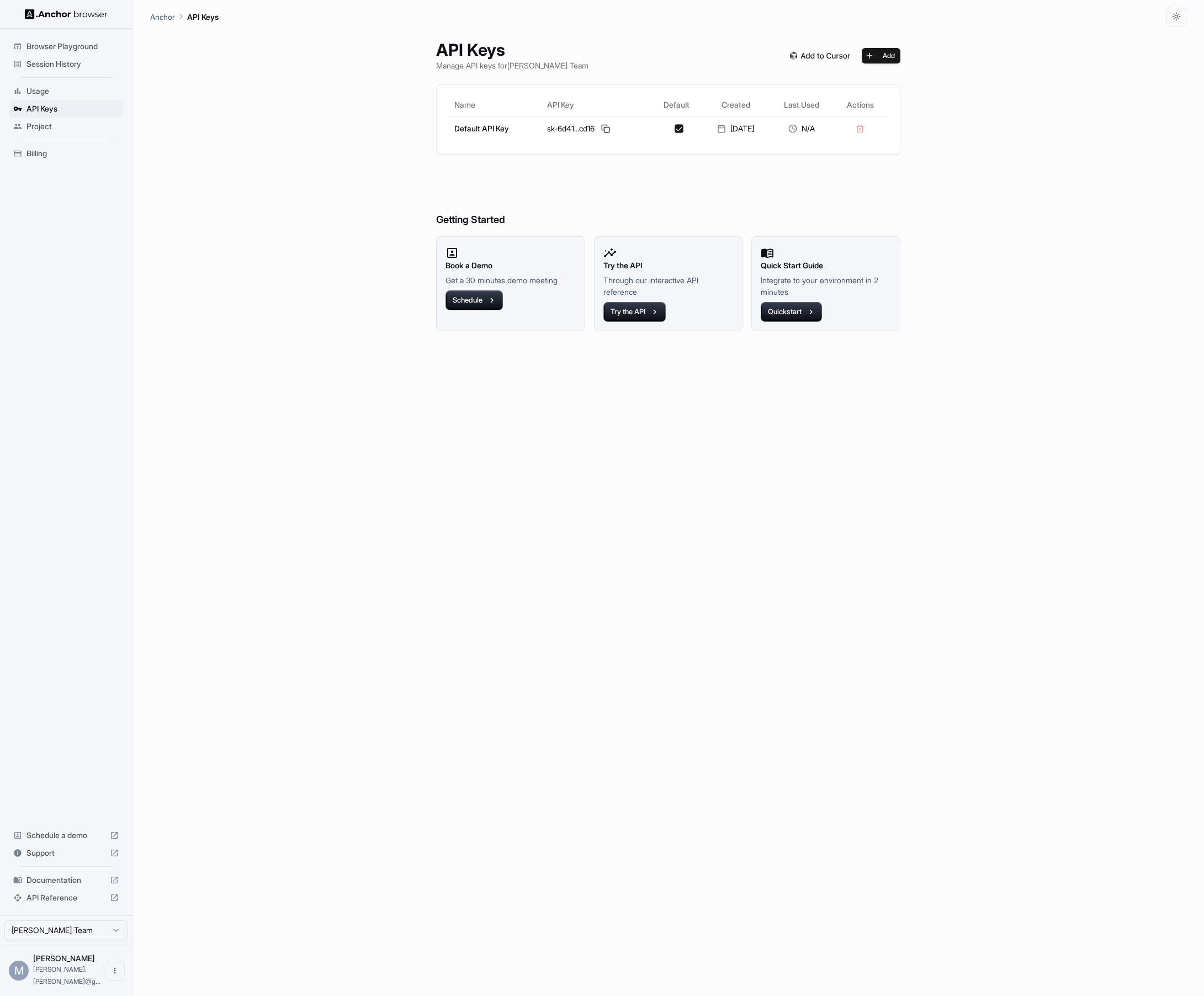
click at [295, 204] on div "API Keys Manage API keys for Matthew Hale Team Add Name API Key Default Created…" at bounding box center [668, 511] width 1037 height 970
click at [62, 51] on span "Browser Playground" at bounding box center [73, 46] width 92 height 11
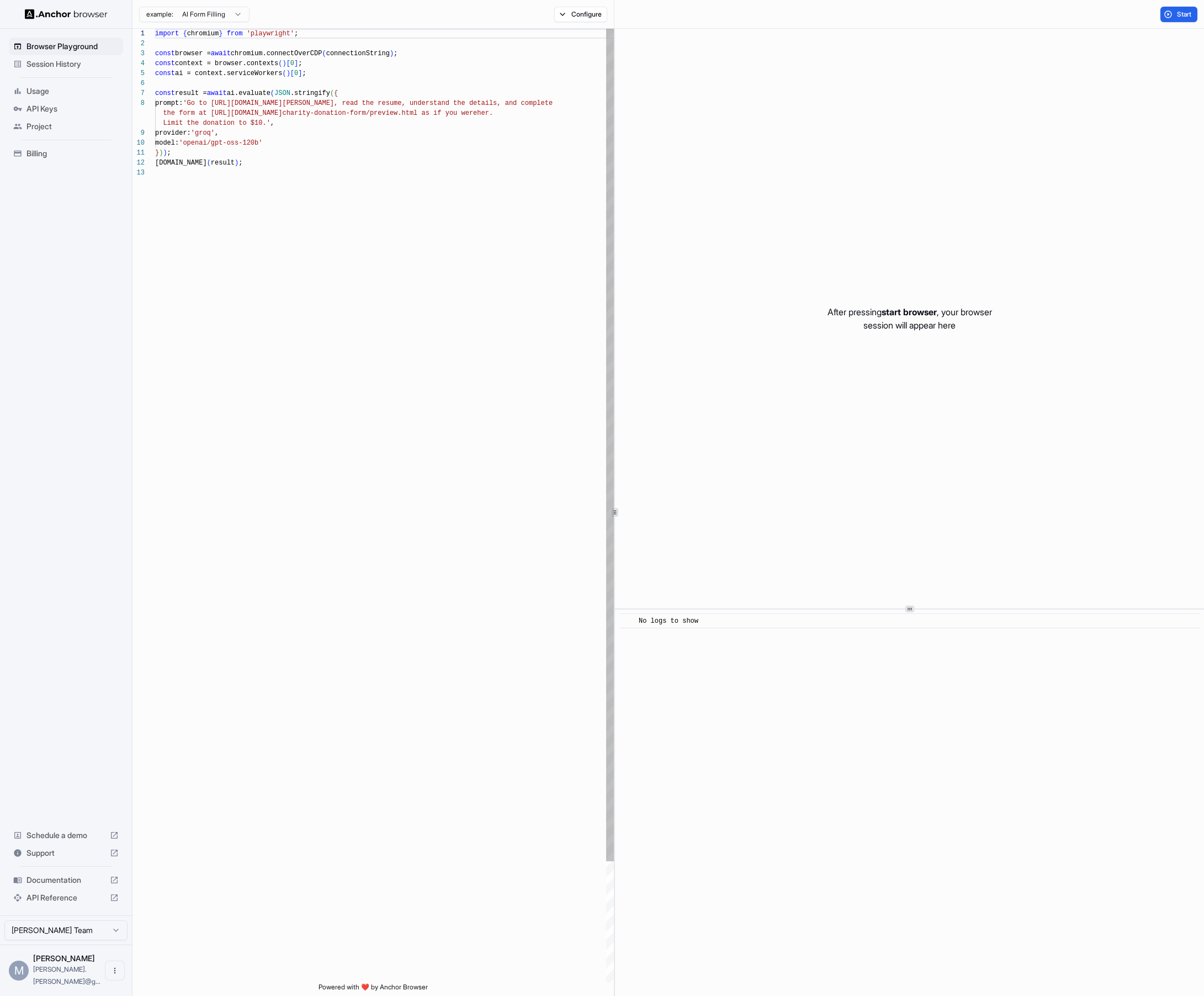
scroll to position [39, 0]
click at [305, 226] on div "import { chromium } from 'playwright' ; const browser = await chromium.connectO…" at bounding box center [384, 575] width 459 height 1093
click at [212, 19] on html "**********" at bounding box center [602, 498] width 1204 height 996
click at [371, 424] on html "**********" at bounding box center [602, 498] width 1204 height 996
click at [302, 145] on div "import { chromium } from 'playwright' ; const browser = await chromium.connectO…" at bounding box center [384, 575] width 459 height 1093
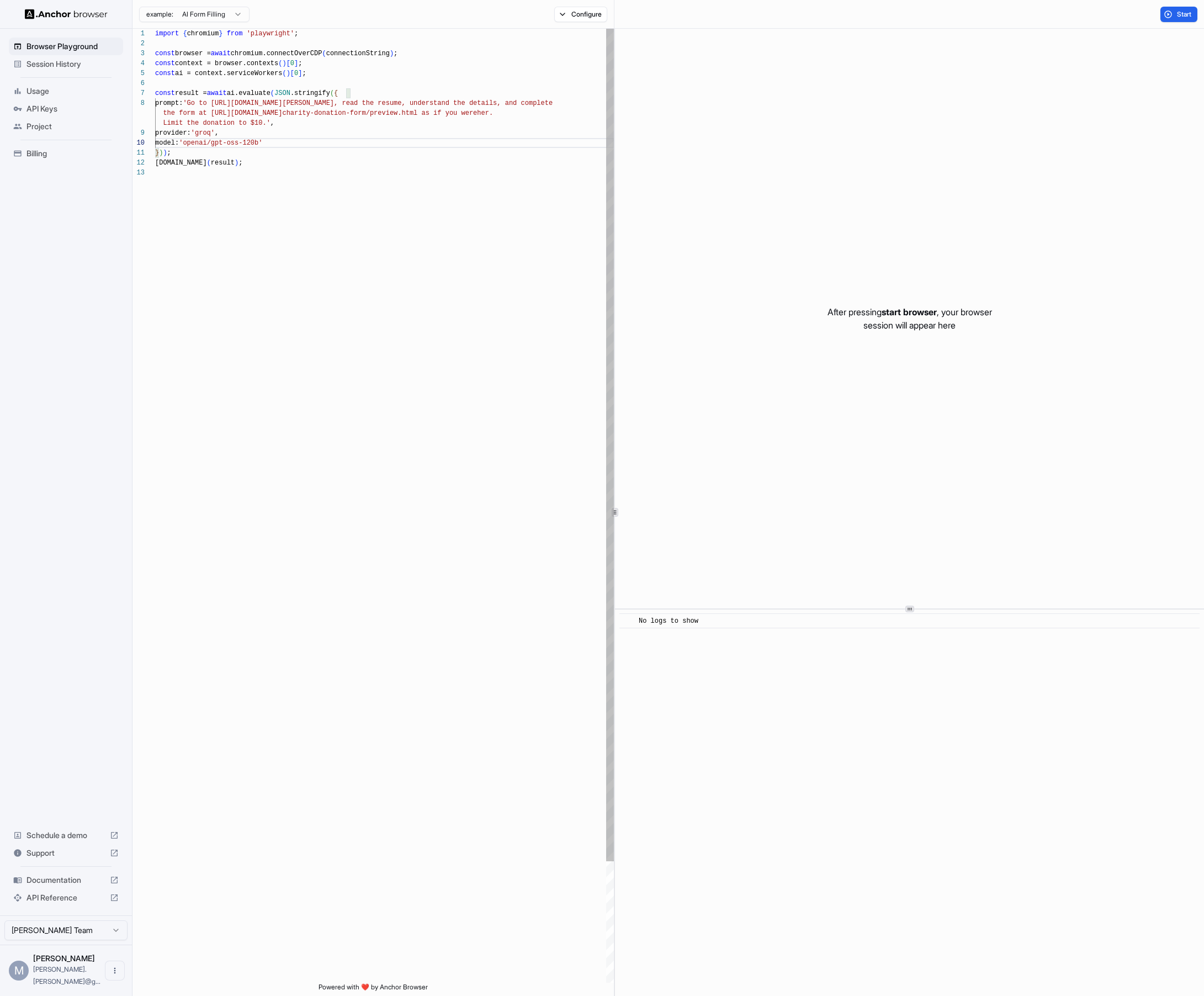
click at [298, 155] on div "import { chromium } from 'playwright' ; const browser = await chromium.connectO…" at bounding box center [384, 575] width 459 height 1093
click at [294, 161] on div "import { chromium } from 'playwright' ; const browser = await chromium.connectO…" at bounding box center [384, 575] width 459 height 1093
click at [288, 174] on div "import { chromium } from 'playwright' ; const browser = await chromium.connectO…" at bounding box center [384, 575] width 459 height 1093
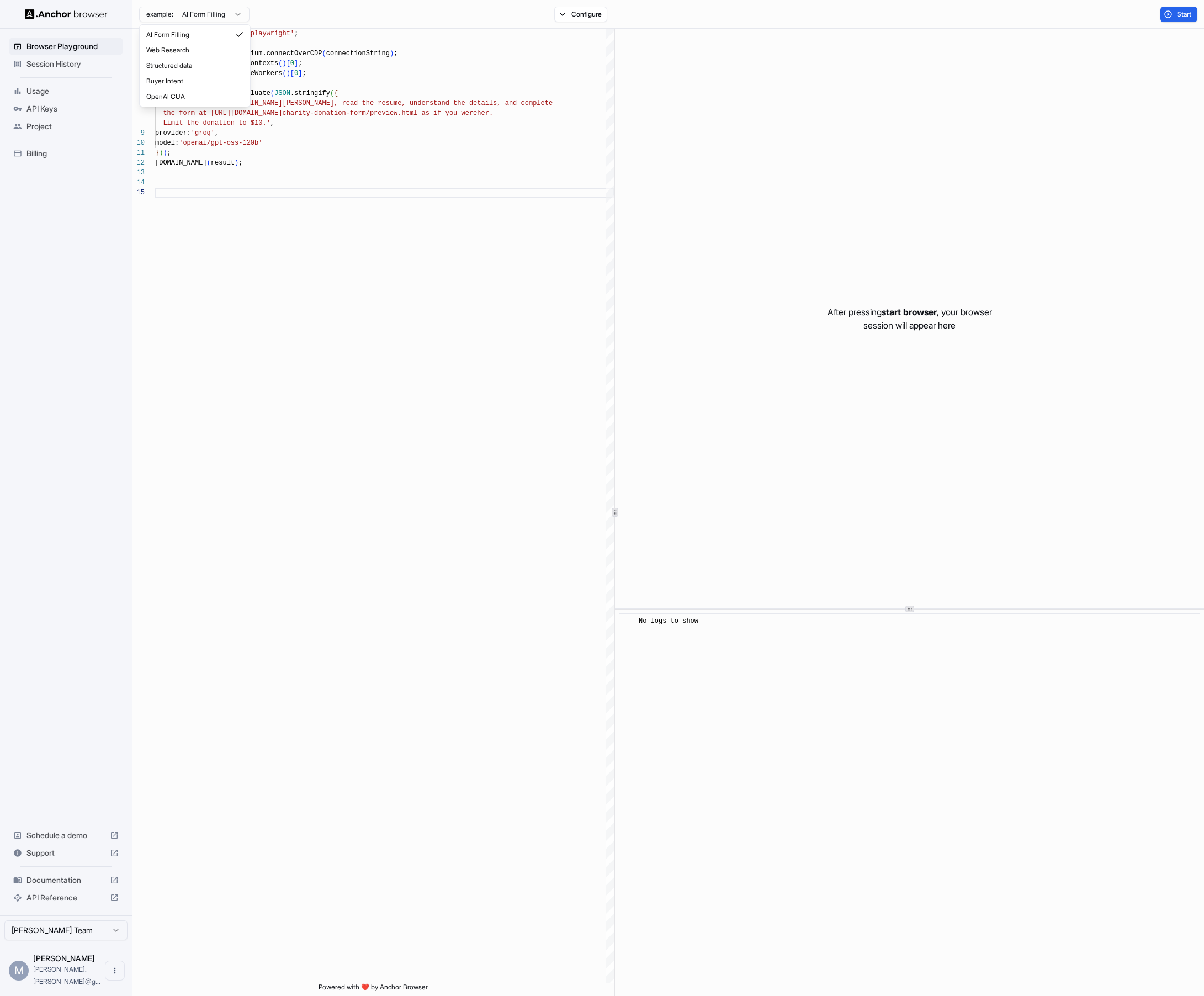
click at [240, 14] on html "Browser Playground Session History Usage API Keys Project Billing Schedule a de…" at bounding box center [602, 498] width 1204 height 996
click at [229, 195] on div "import { chromium } from 'playwright' ; const browser = await chromium.connectO…" at bounding box center [384, 586] width 459 height 1113
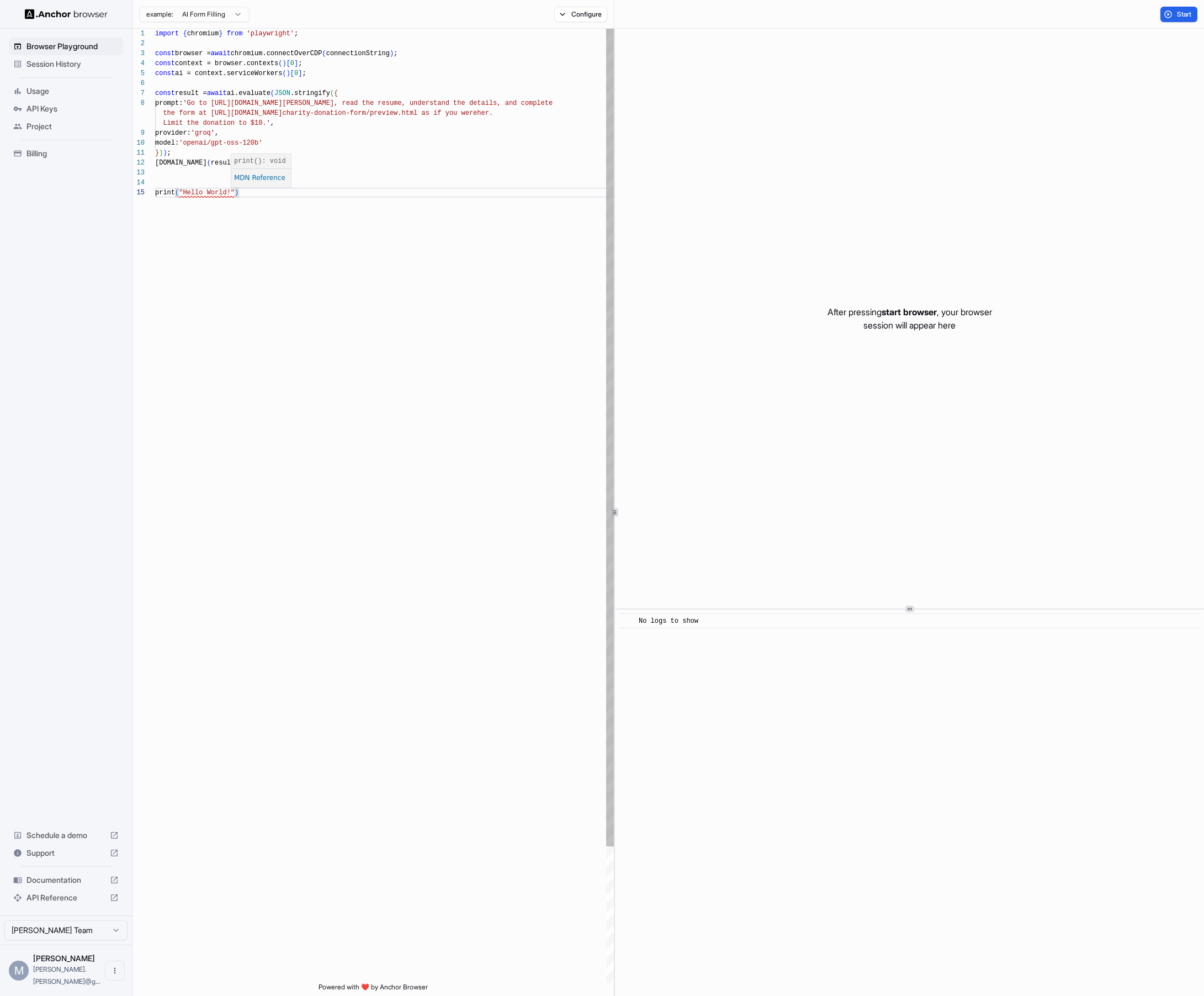
click at [292, 244] on div "import { chromium } from 'playwright' ; const browser = await chromium.connectO…" at bounding box center [384, 586] width 459 height 1113
click at [194, 193] on div "import { chromium } from 'playwright' ; const browser = await chromium.connectO…" at bounding box center [384, 586] width 459 height 1113
click at [272, 195] on div "import { chromium } from 'playwright' ; const browser = await chromium.connectO…" at bounding box center [384, 586] width 459 height 1113
drag, startPoint x: 272, startPoint y: 195, endPoint x: 91, endPoint y: 187, distance: 181.2
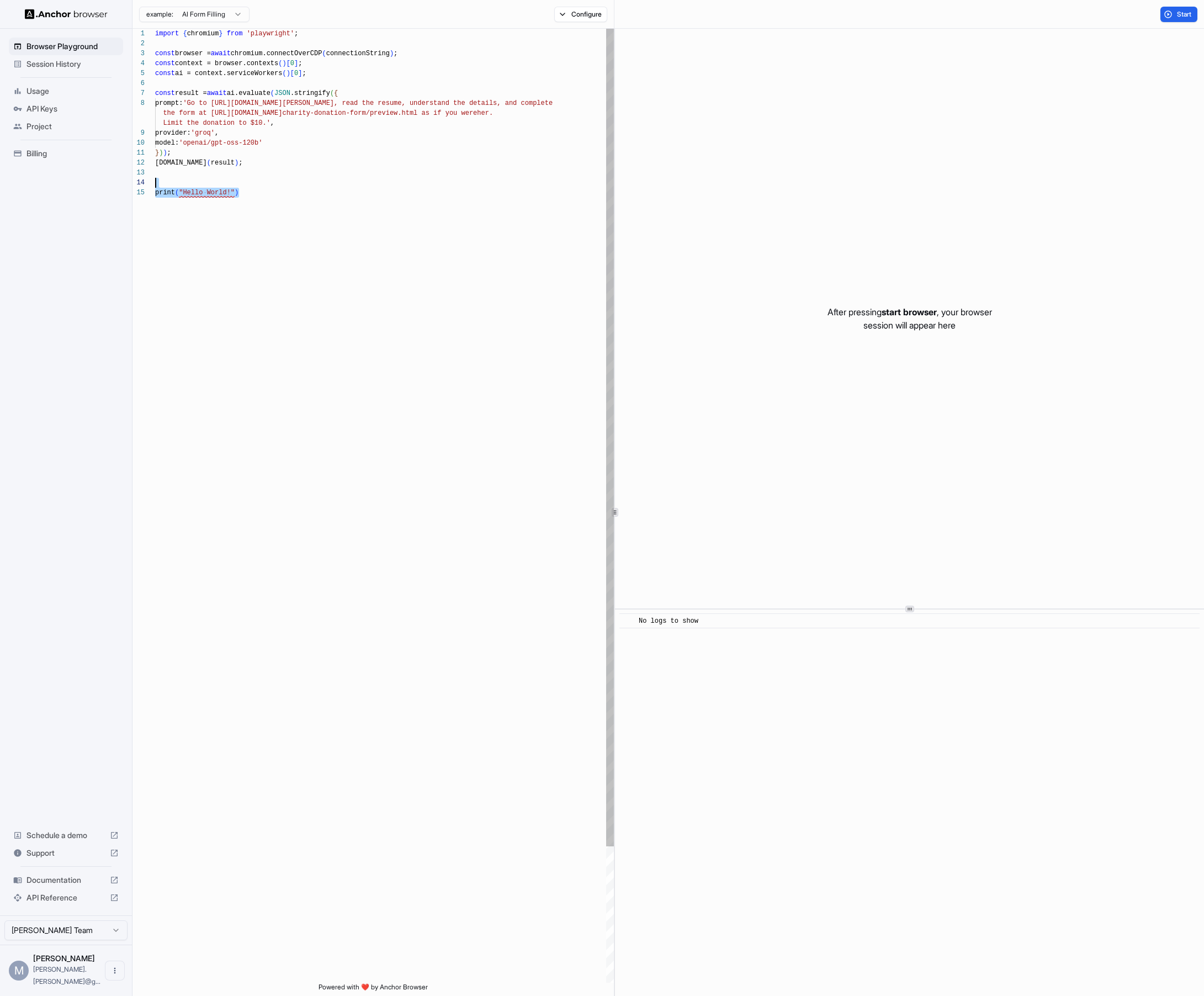
click at [155, 187] on div "import { chromium } from 'playwright' ; const browser = await chromium.connectO…" at bounding box center [384, 586] width 459 height 1113
type textarea "**********"
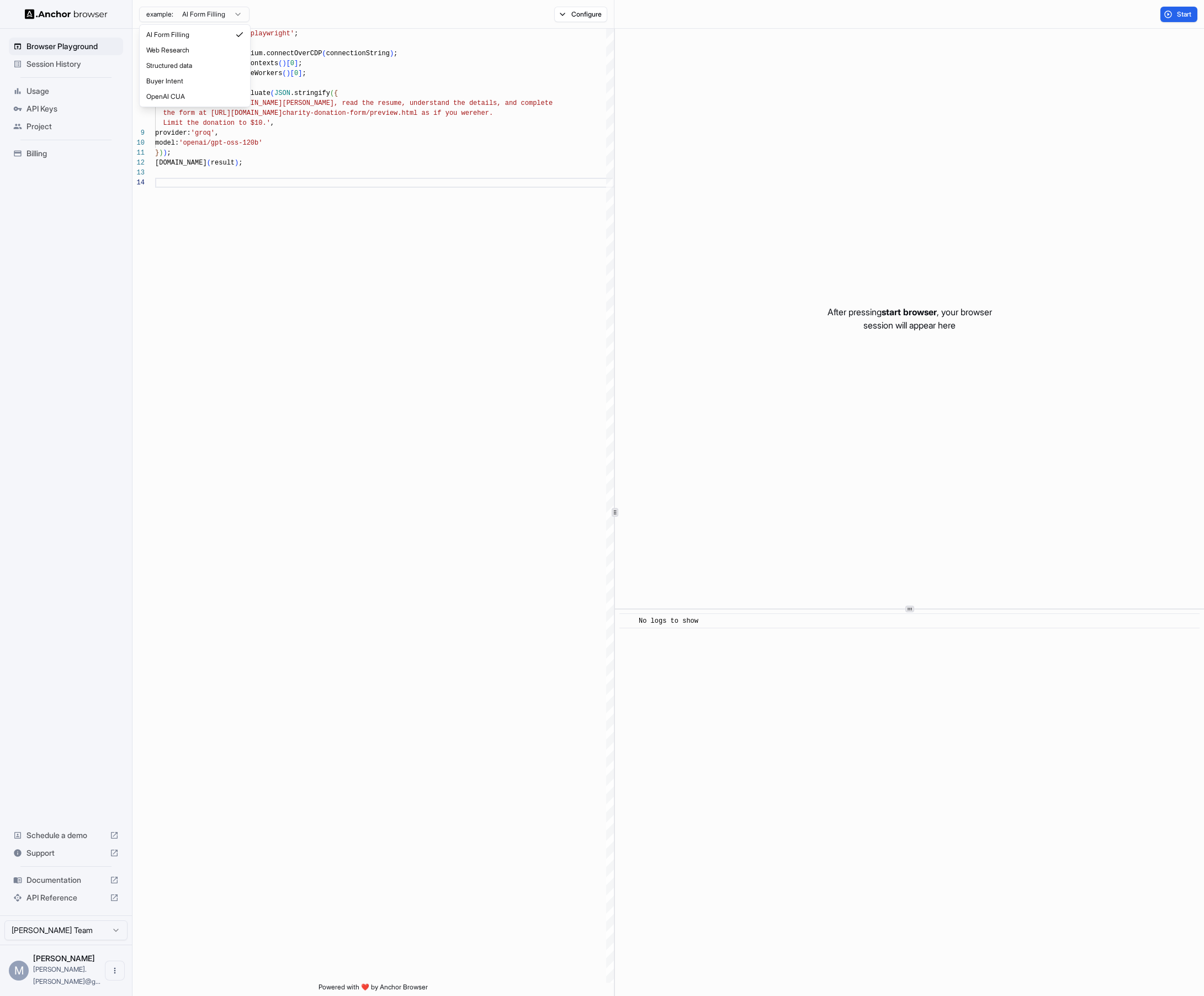
click at [162, 18] on html "**********" at bounding box center [602, 498] width 1204 height 996
click at [567, 14] on button "Configure" at bounding box center [581, 14] width 54 height 16
click at [394, 16] on div "example: AI Form Filling Configure" at bounding box center [373, 14] width 482 height 29
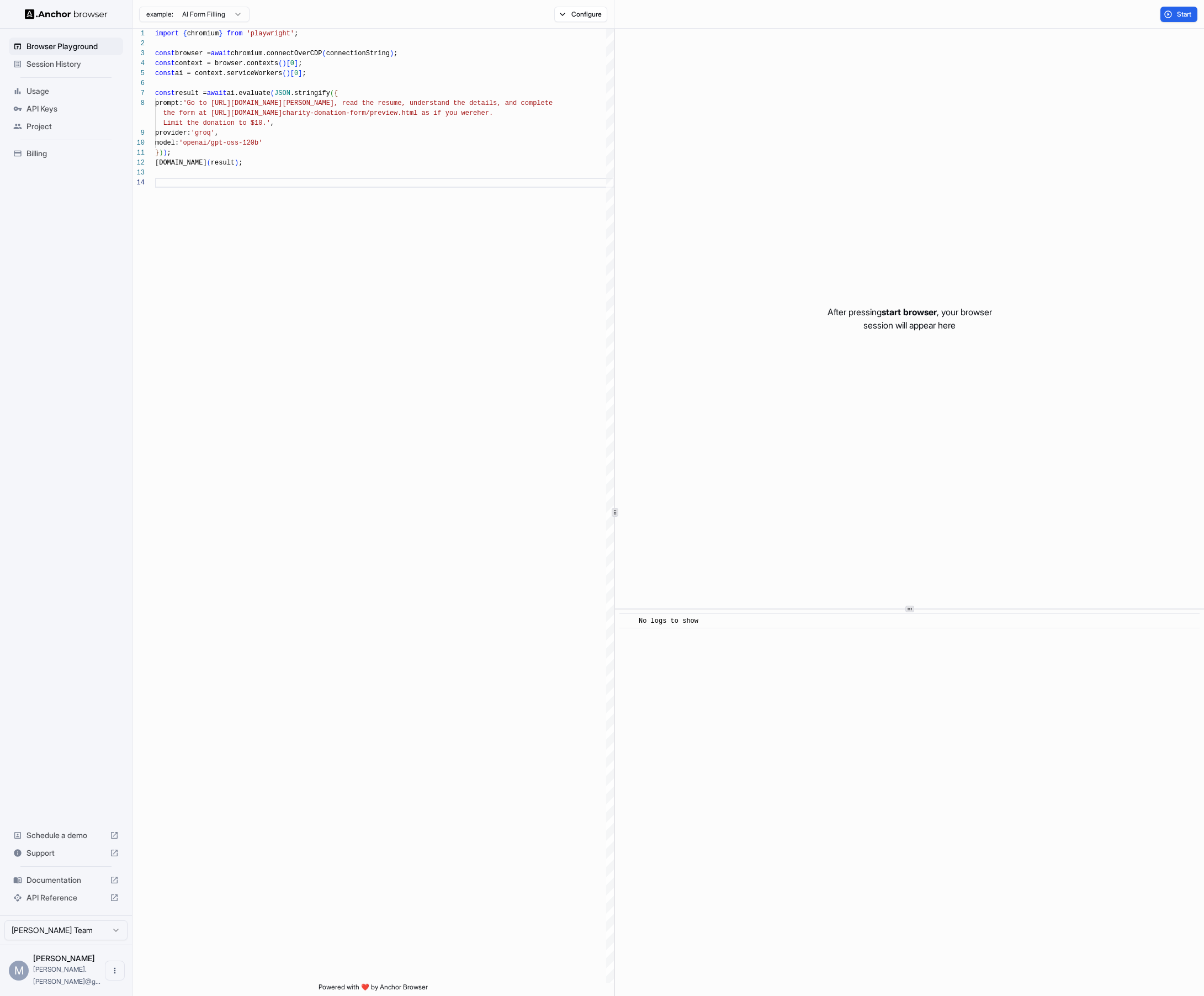
click at [40, 566] on div "Browser Playground Session History Usage API Keys Project Billing Schedule a de…" at bounding box center [66, 472] width 132 height 887
click at [357, 746] on div "import { chromium } from 'playwright' ; const browser = await chromium.connectO…" at bounding box center [384, 581] width 459 height 1103
click at [323, 618] on div "import { chromium } from 'playwright' ; const browser = await chromium.connectO…" at bounding box center [384, 581] width 459 height 1103
click at [250, 270] on div "import { chromium } from 'playwright' ; const browser = await chromium.connectO…" at bounding box center [384, 581] width 459 height 1103
click at [113, 980] on button "Open menu" at bounding box center [114, 971] width 20 height 20
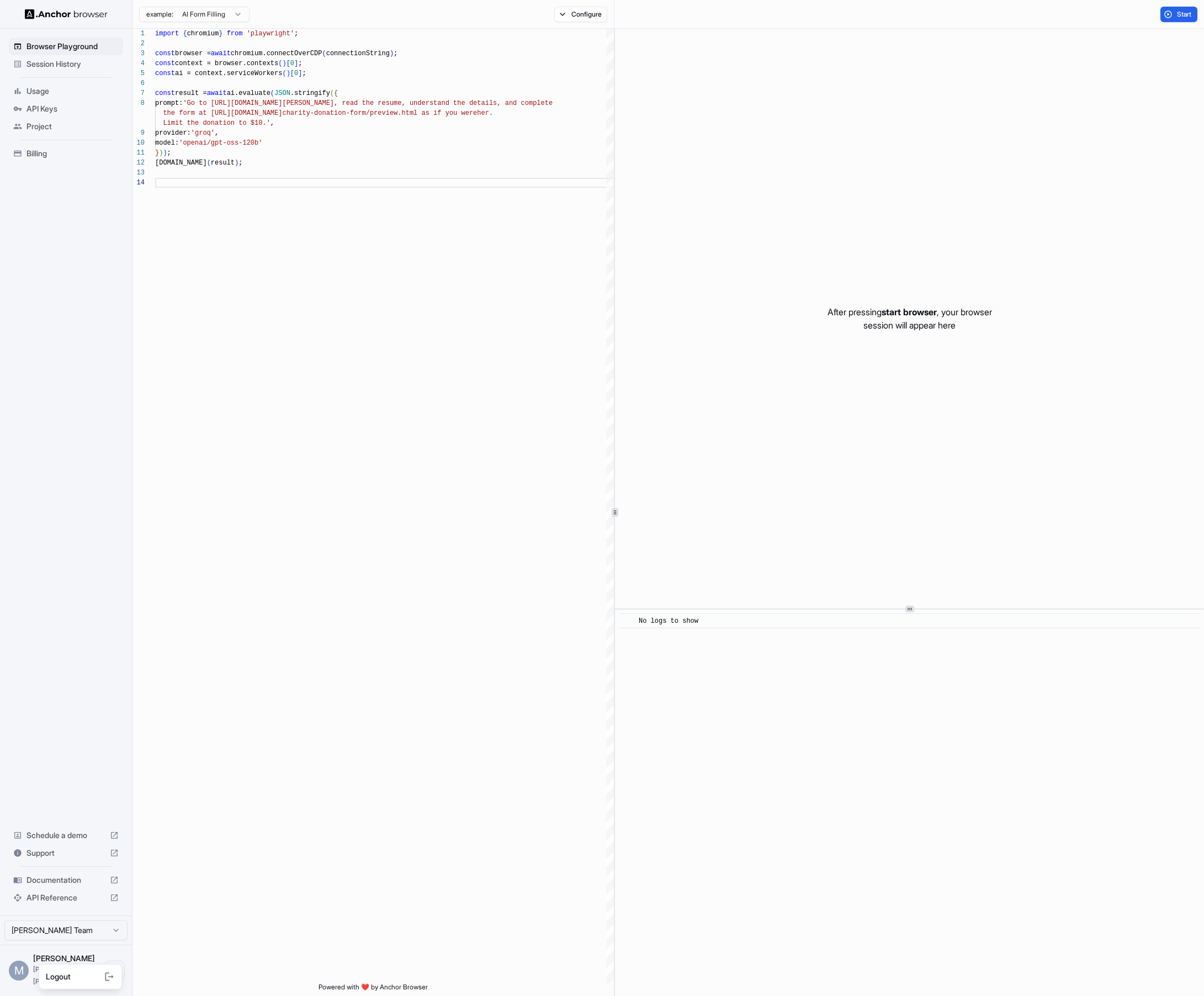
click at [303, 735] on div at bounding box center [602, 498] width 1204 height 996
click at [360, 334] on div "import { chromium } from 'playwright' ; const browser = await chromium.connectO…" at bounding box center [384, 581] width 459 height 1103
click at [508, 304] on div "import { chromium } from 'playwright' ; const browser = await chromium.connectO…" at bounding box center [384, 575] width 459 height 1093
click at [254, 220] on div "import { chromium } from 'playwright' ; const browser = await chromium.connectO…" at bounding box center [384, 575] width 459 height 1093
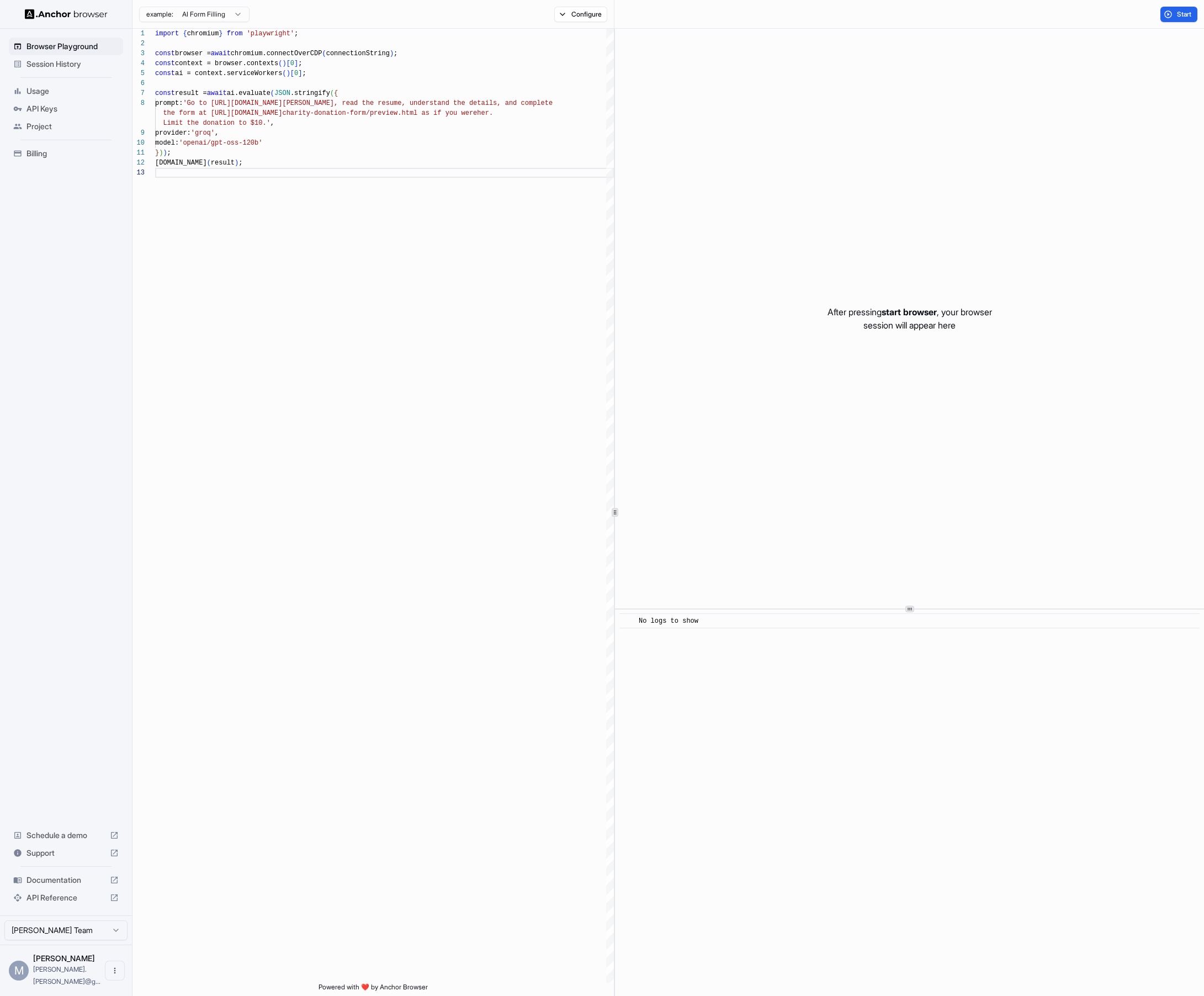
click at [239, 16] on html "**********" at bounding box center [602, 498] width 1204 height 996
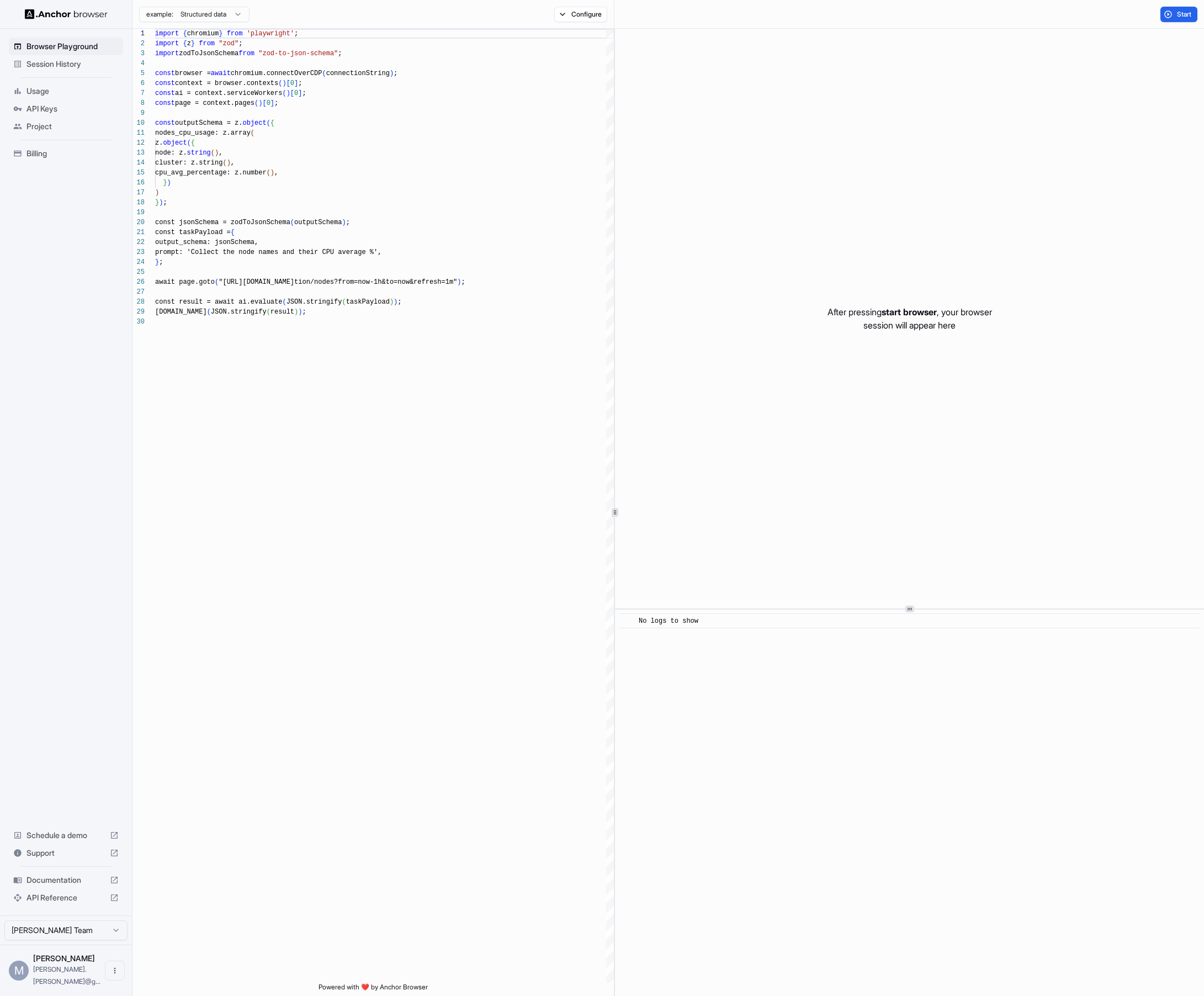
scroll to position [100, 0]
type textarea "**********"
click at [349, 453] on div "import { chromium } from 'playwright' ; import { z } from "zod" ; import zodToJ…" at bounding box center [384, 650] width 459 height 1243
click at [87, 15] on img at bounding box center [65, 14] width 82 height 10
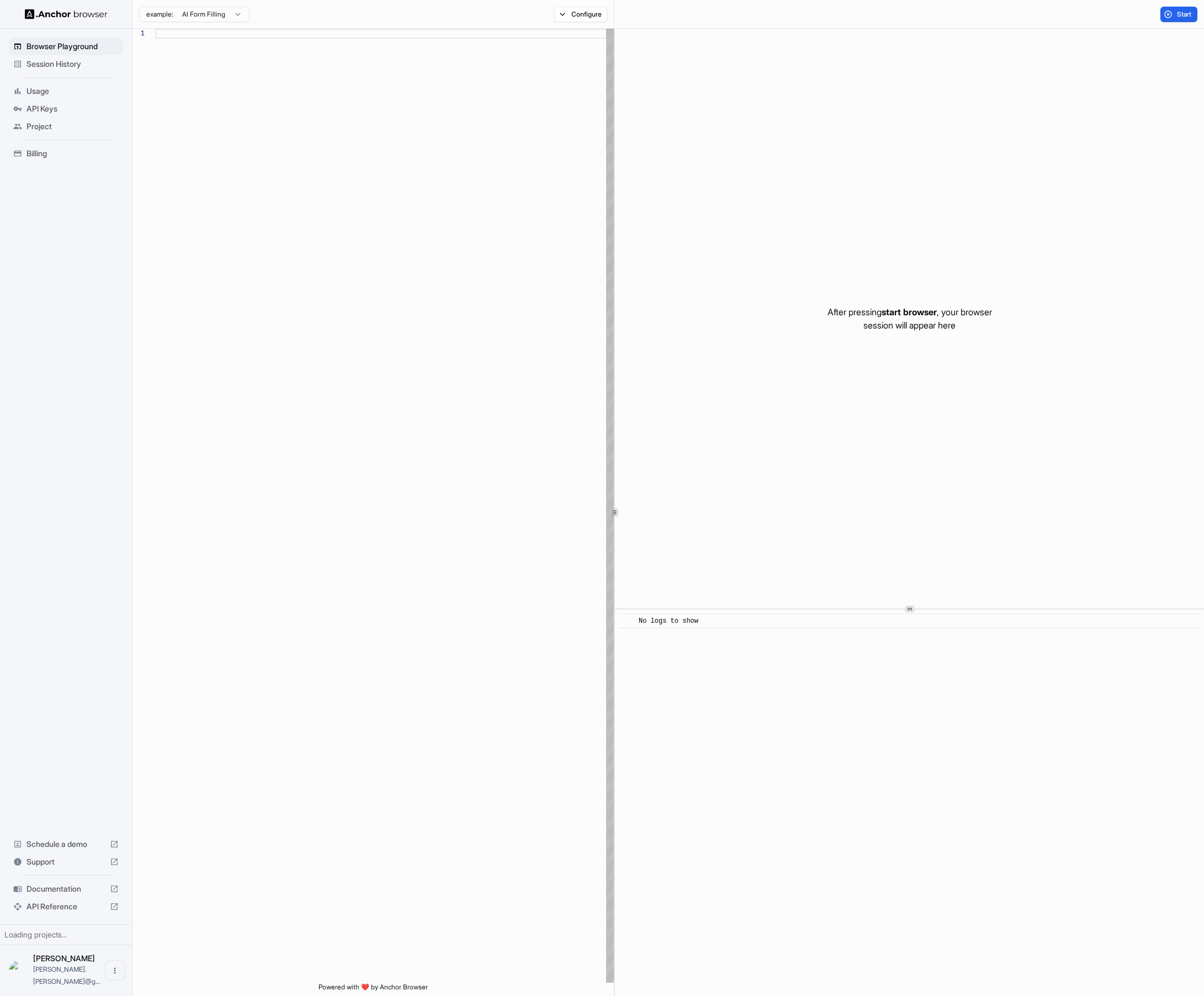
scroll to position [80, 0]
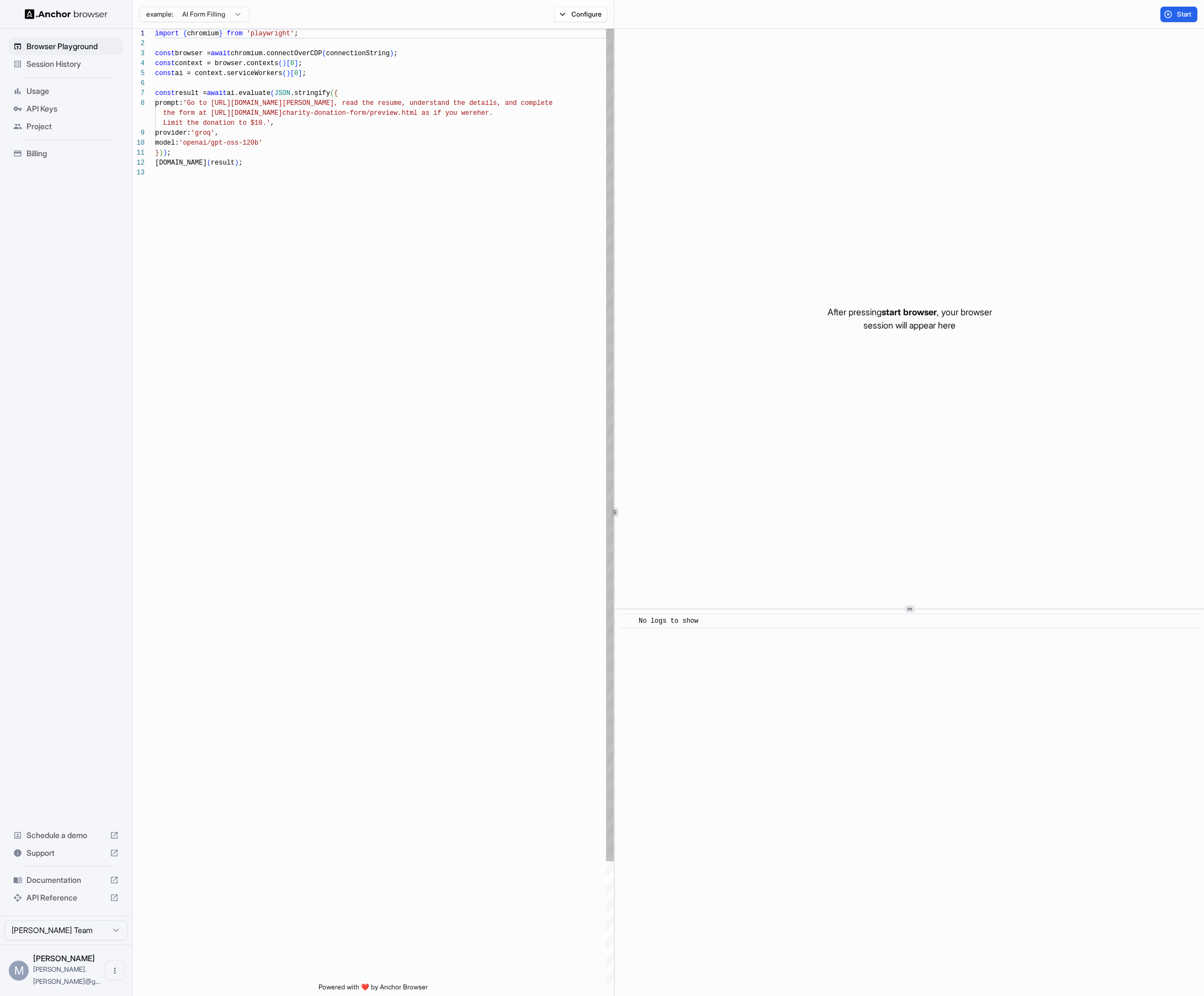
type textarea "**********"
click at [359, 397] on div "import { chromium } from 'playwright' ; const browser = await chromium.connectO…" at bounding box center [384, 575] width 459 height 1093
